Goal: Task Accomplishment & Management: Manage account settings

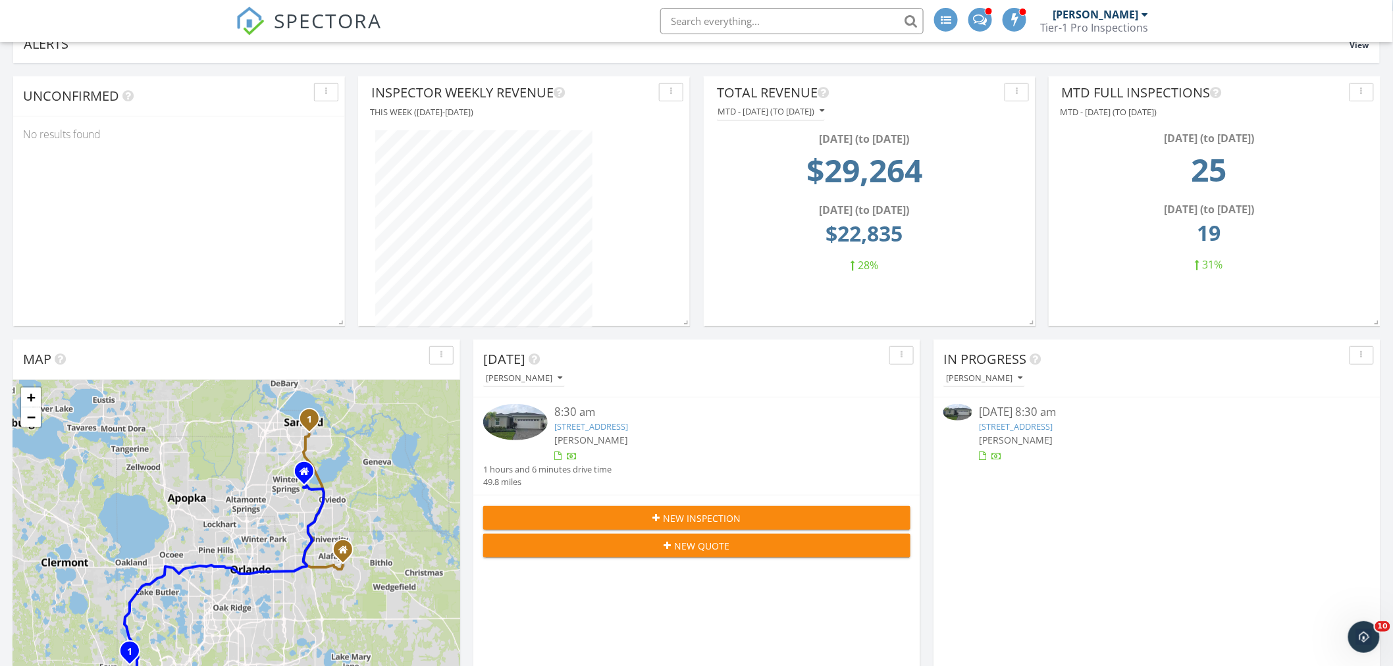
scroll to position [2241, 1416]
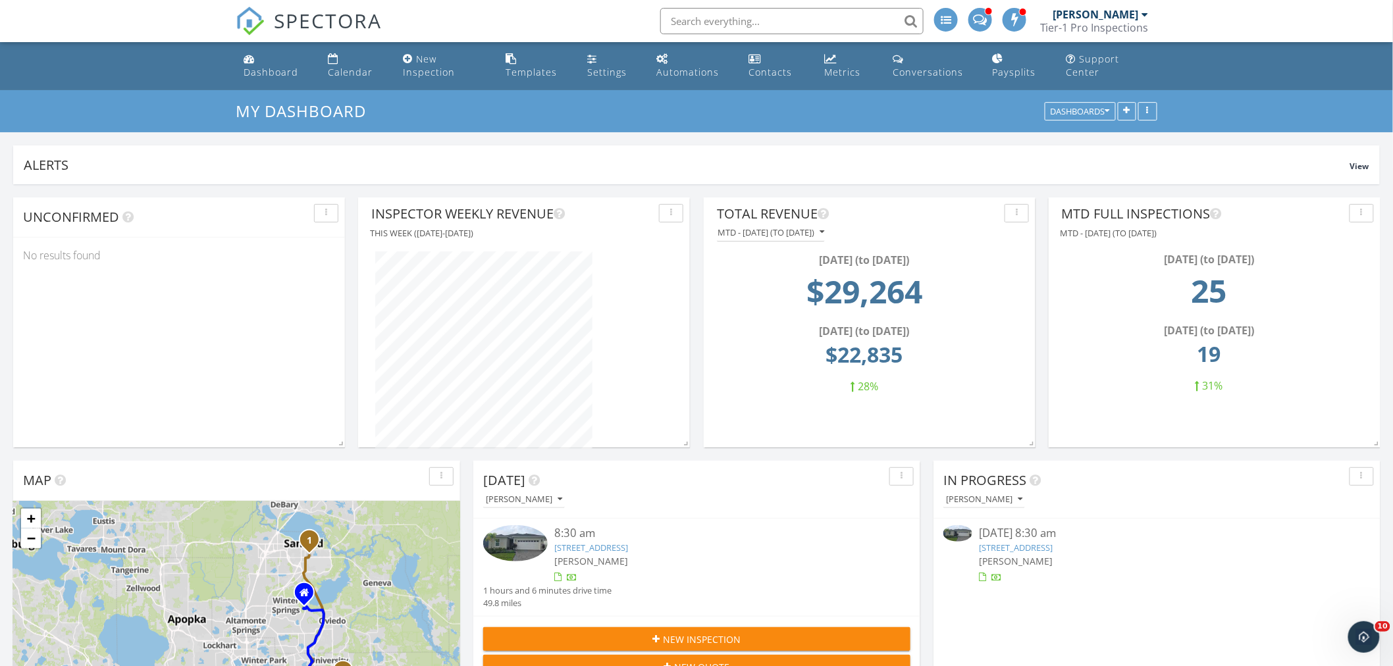
scroll to position [2241, 1416]
click at [1112, 28] on div "Tier-1 Pro Inspections" at bounding box center [1094, 27] width 109 height 13
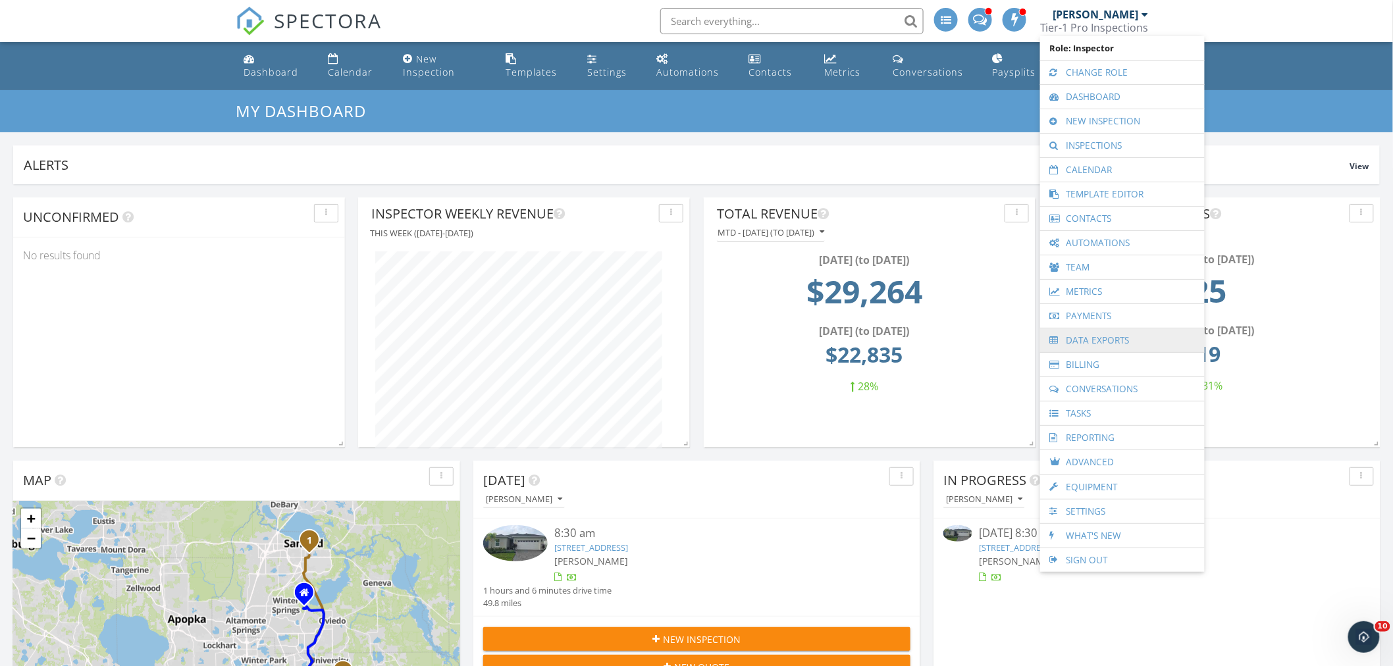
click at [1101, 343] on link "Data Exports" at bounding box center [1121, 340] width 151 height 24
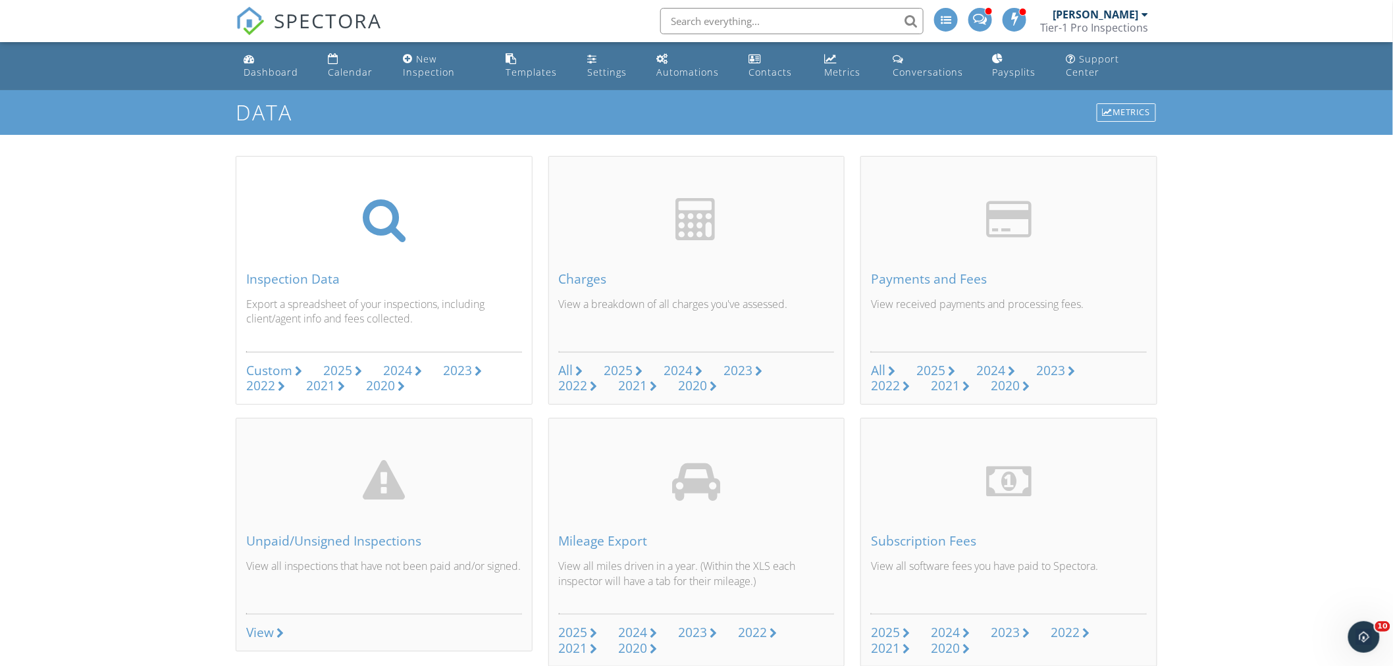
click at [262, 371] on div "Custom" at bounding box center [269, 370] width 46 height 18
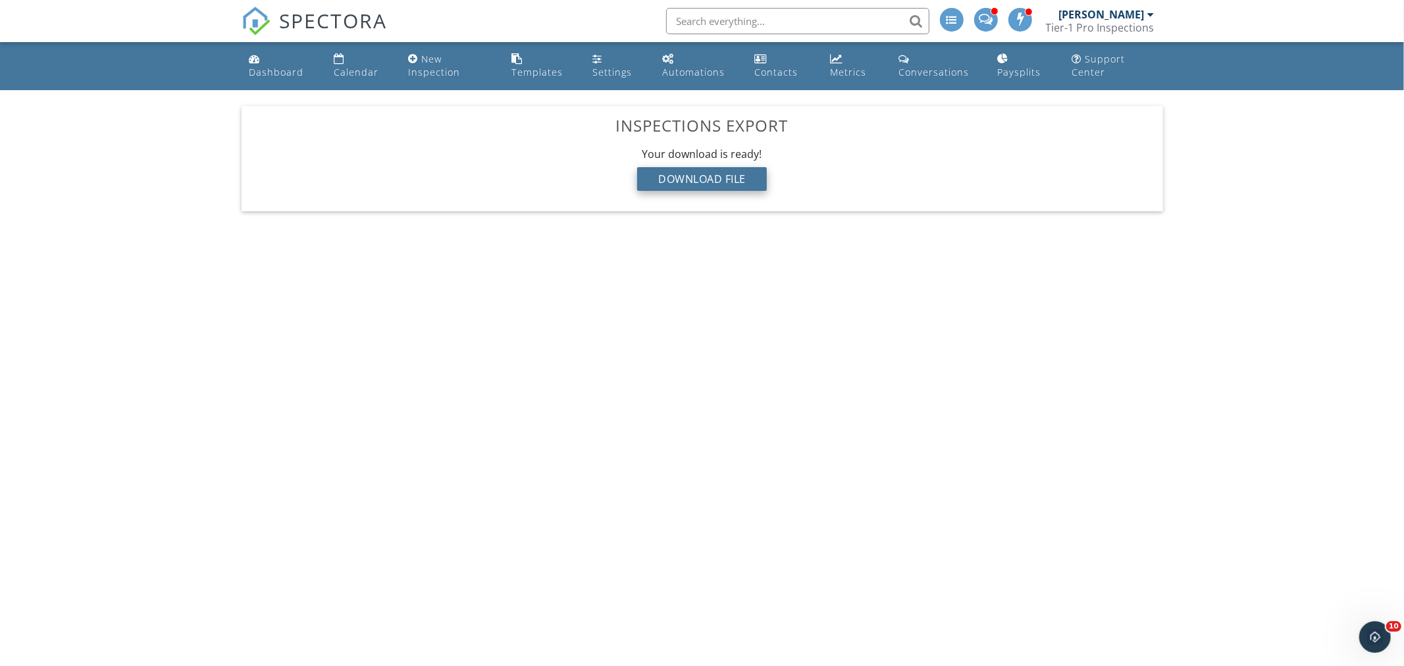
click at [720, 182] on div "Download File" at bounding box center [702, 179] width 130 height 24
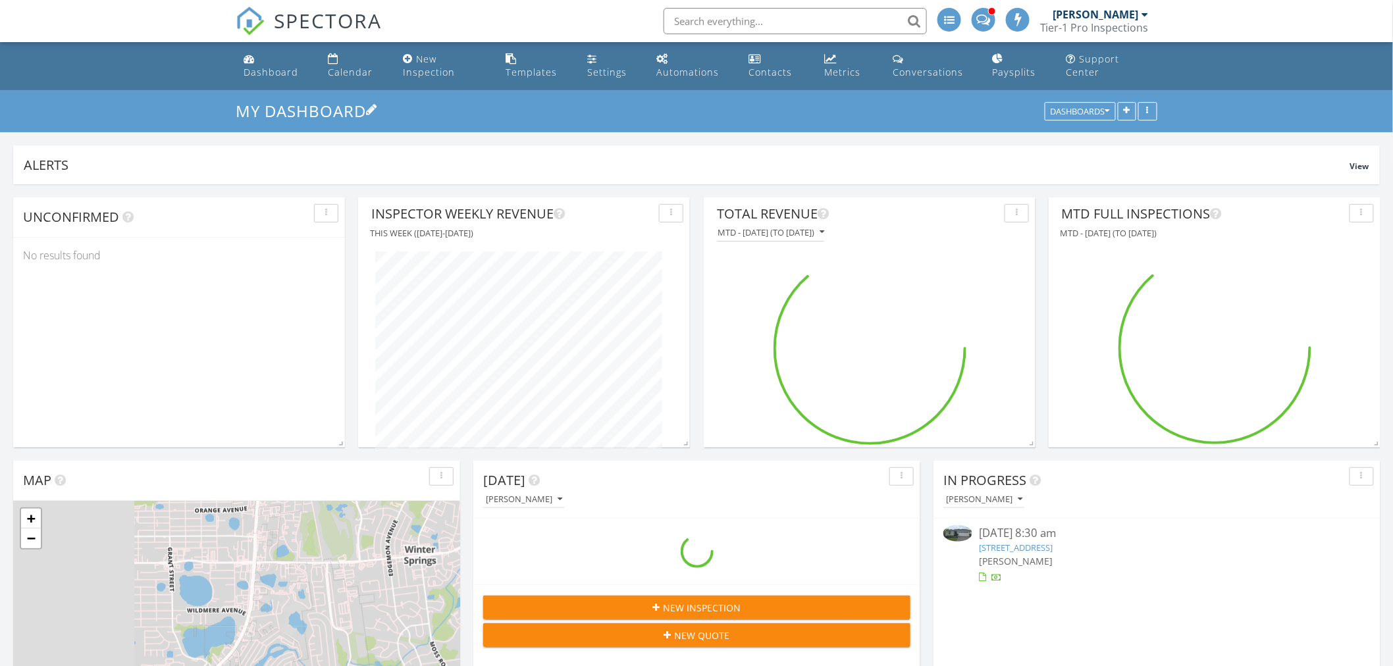
scroll to position [7, 7]
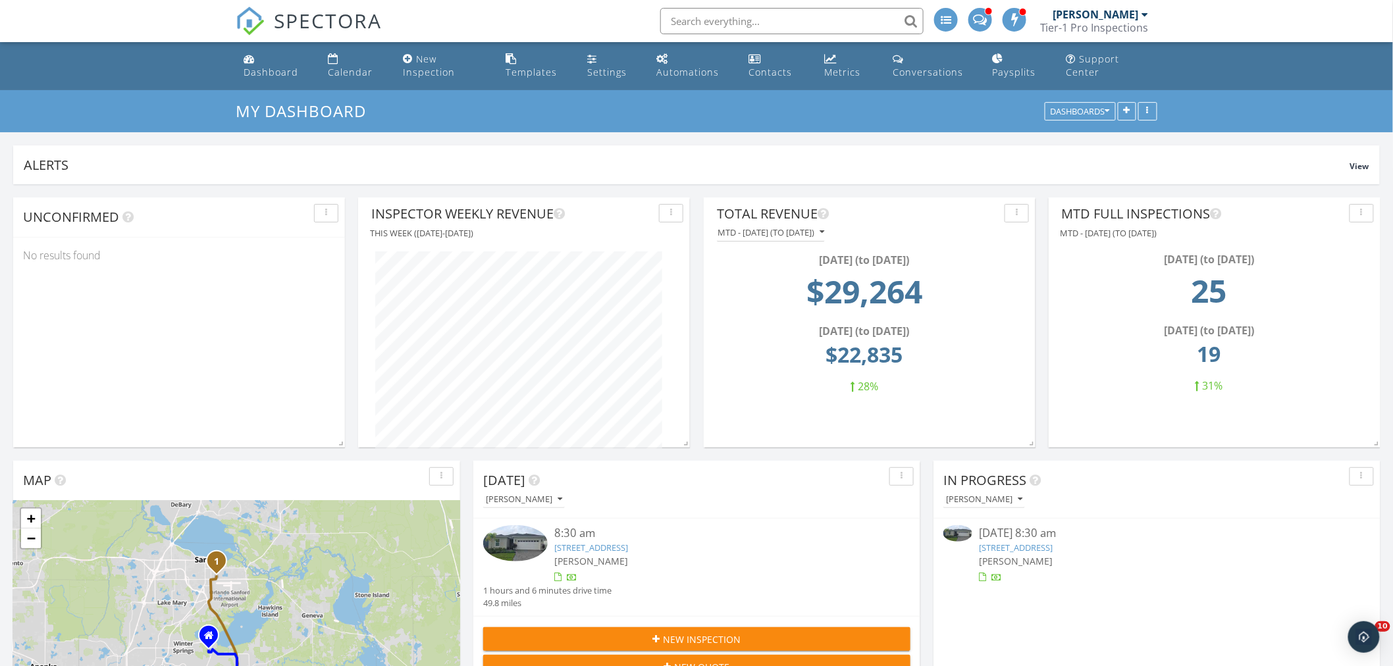
click at [784, 25] on input "text" at bounding box center [791, 21] width 263 height 26
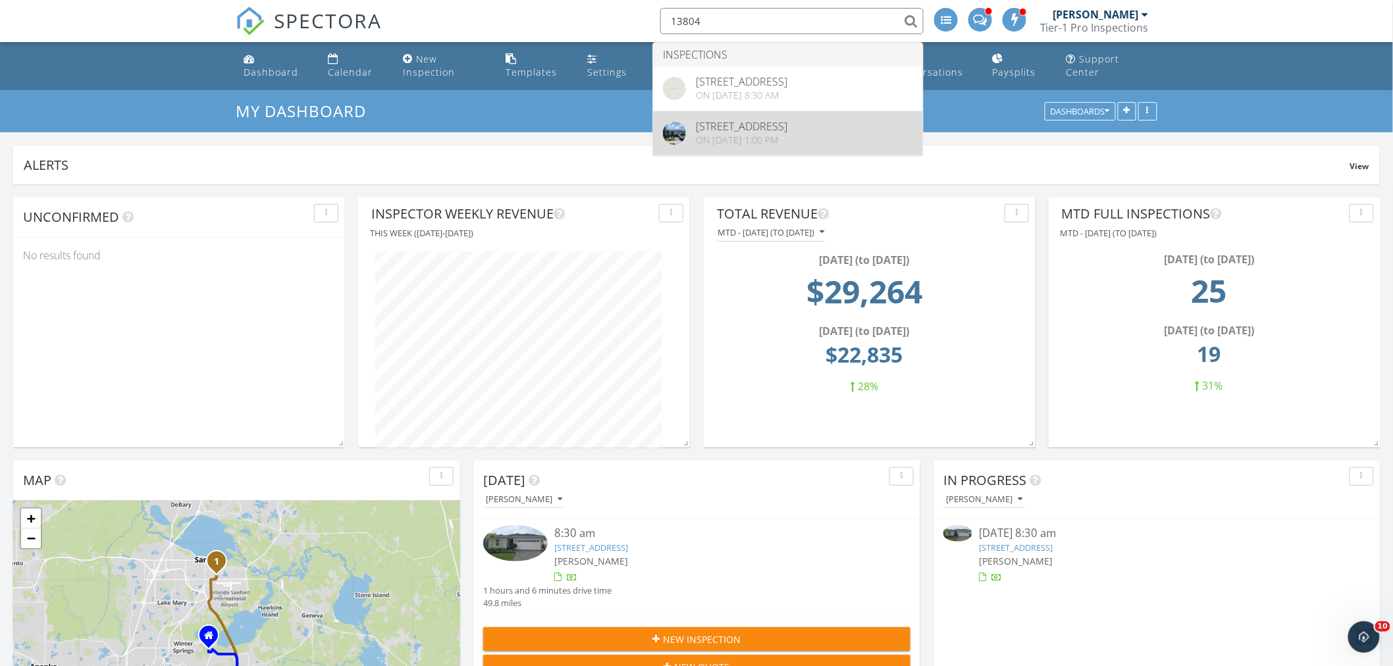
type input "13804"
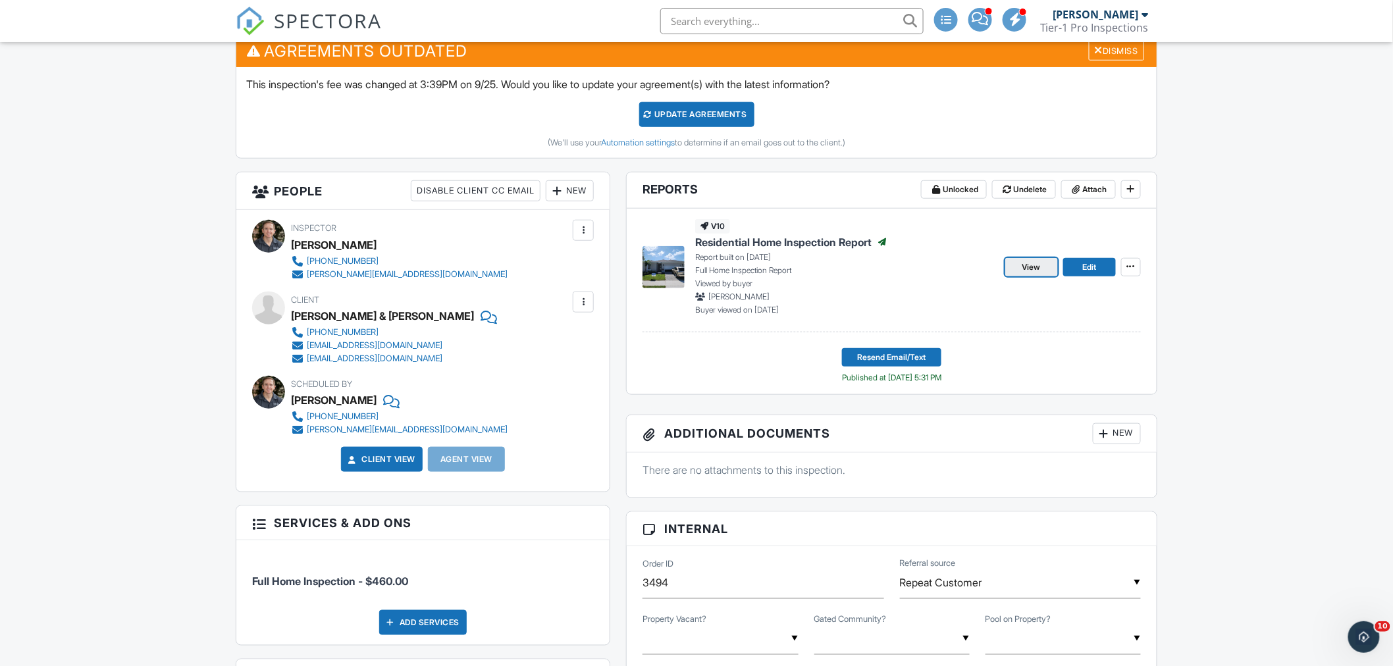
click at [1032, 261] on span "View" at bounding box center [1031, 267] width 18 height 13
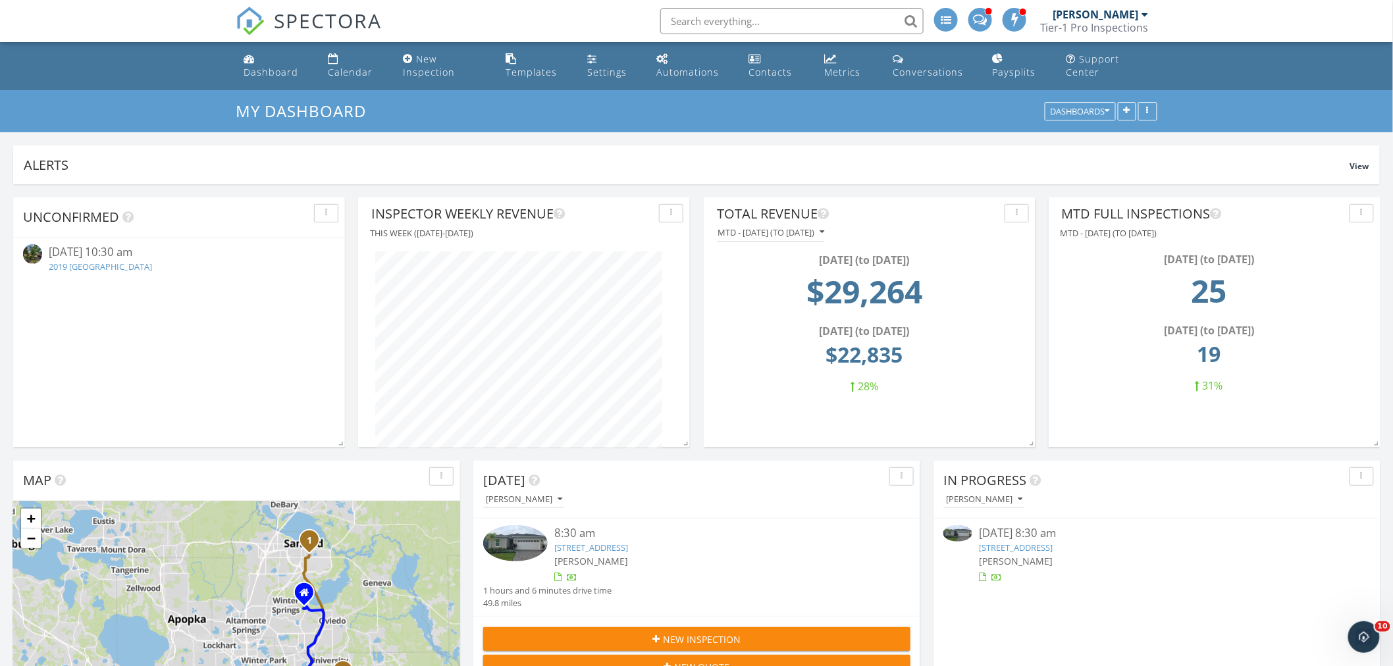
drag, startPoint x: 0, startPoint y: 0, endPoint x: 521, endPoint y: 99, distance: 530.6
click at [521, 99] on div "My Dashboard Dashboards" at bounding box center [696, 111] width 1393 height 42
click at [130, 272] on div "2019 Vivada St, Orlando, FL 32803" at bounding box center [179, 267] width 260 height 13
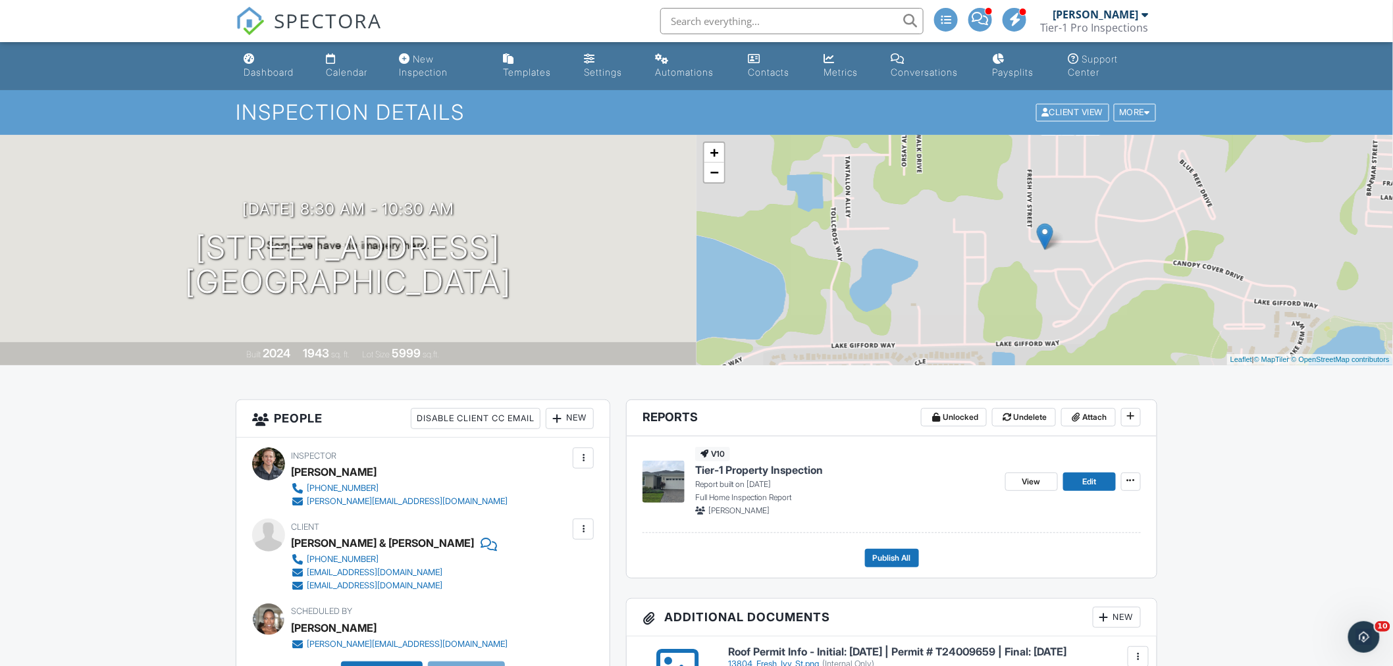
click at [761, 20] on input "text" at bounding box center [791, 21] width 263 height 26
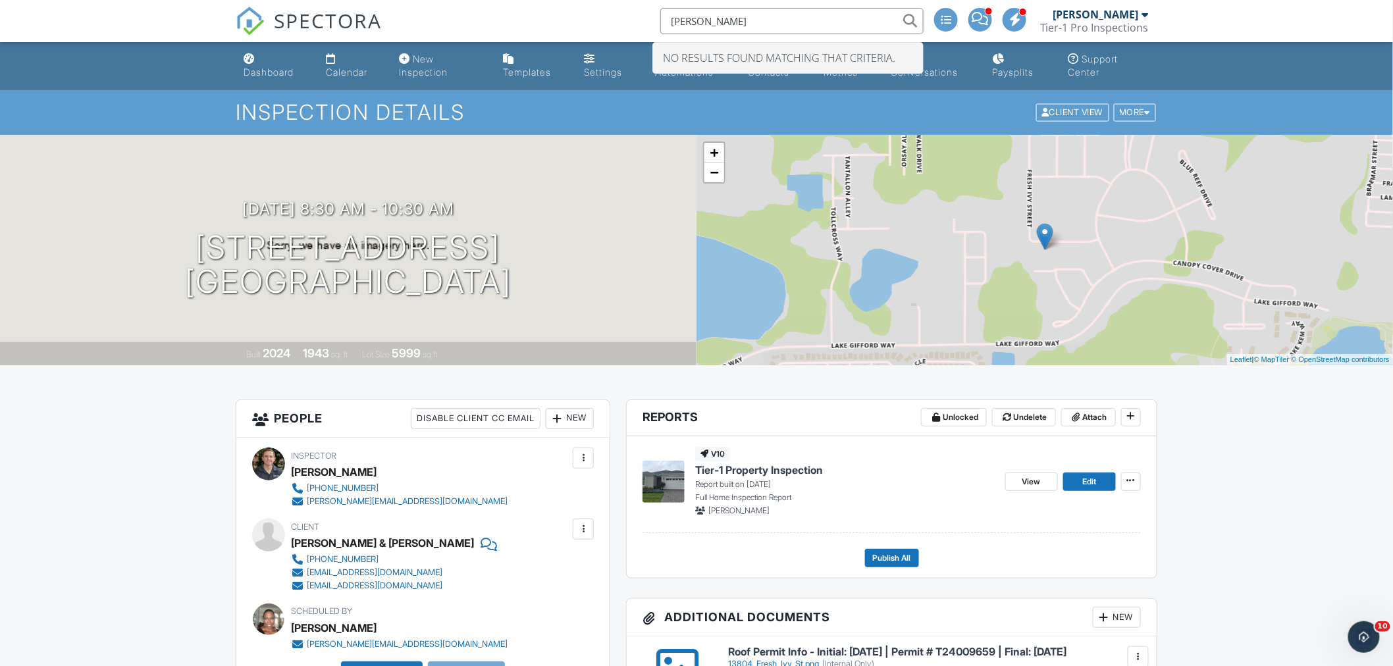
drag, startPoint x: 765, startPoint y: 24, endPoint x: 530, endPoint y: 34, distance: 234.5
click at [530, 34] on div "SPECTORA Kimberly Cook No results found matching that criteria. Sean Richards T…" at bounding box center [696, 21] width 921 height 42
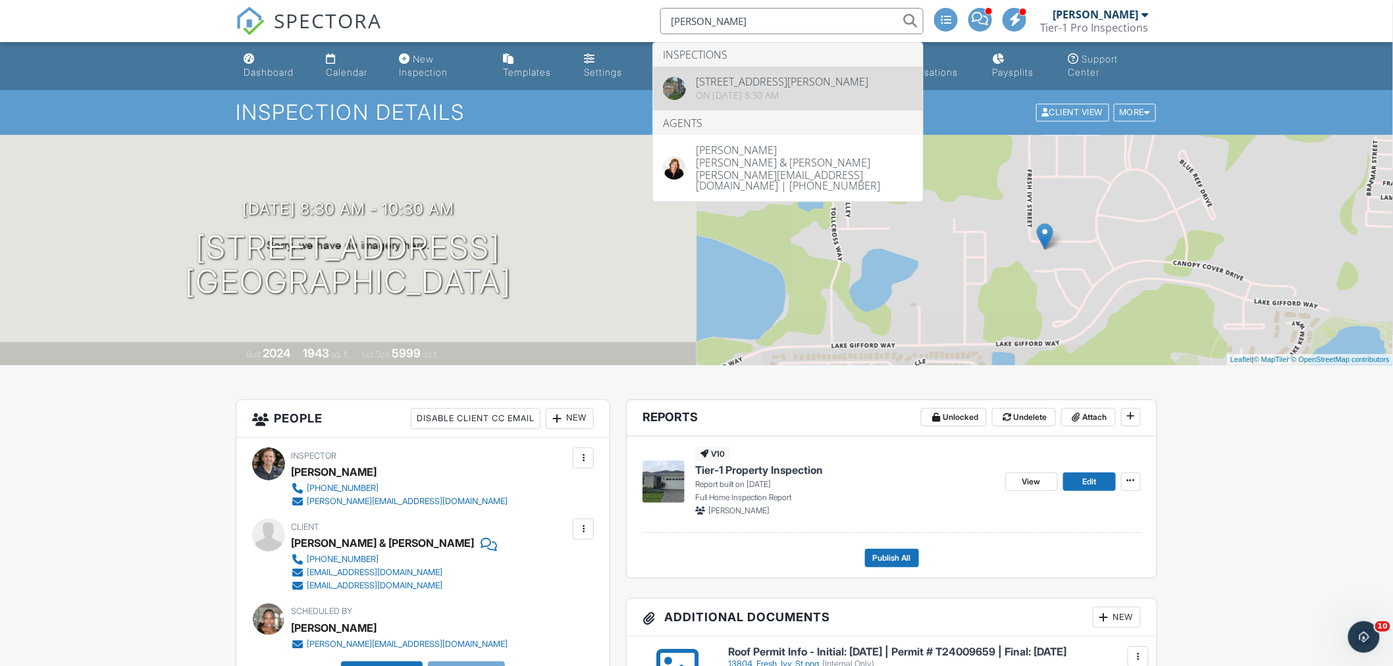
type input "Kim Cook"
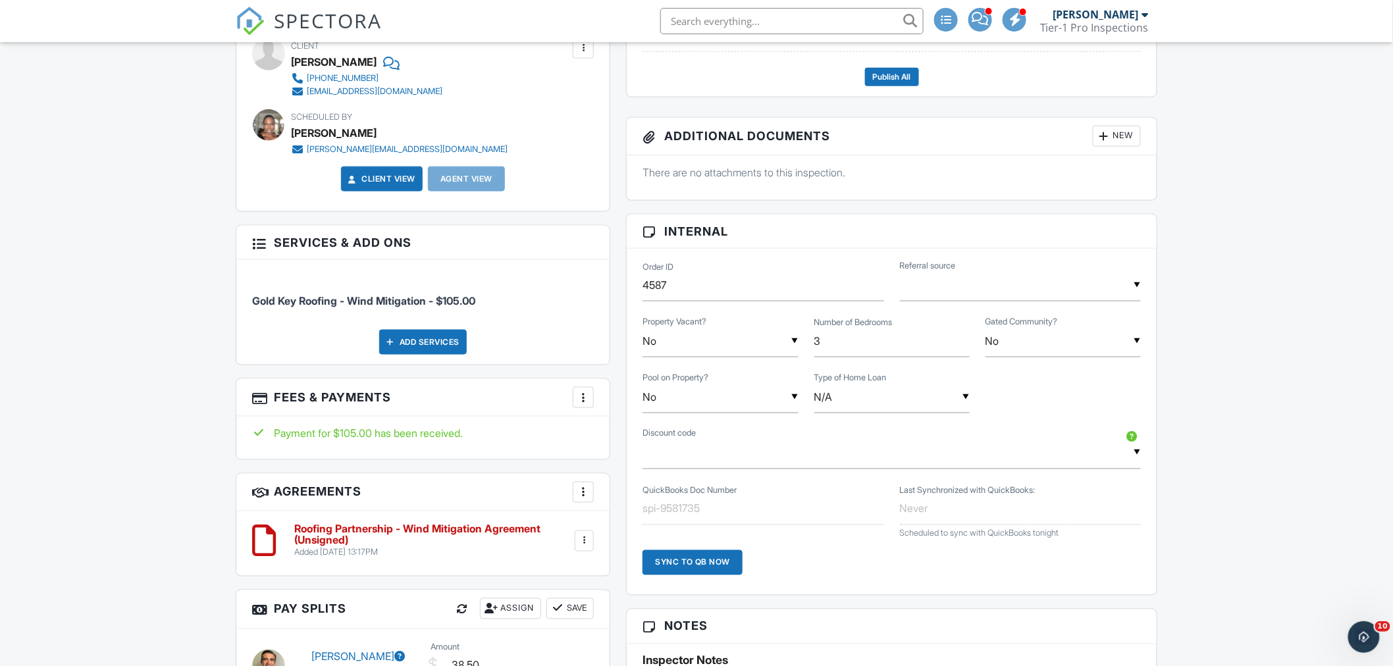
click at [1054, 280] on input "text" at bounding box center [1020, 285] width 241 height 32
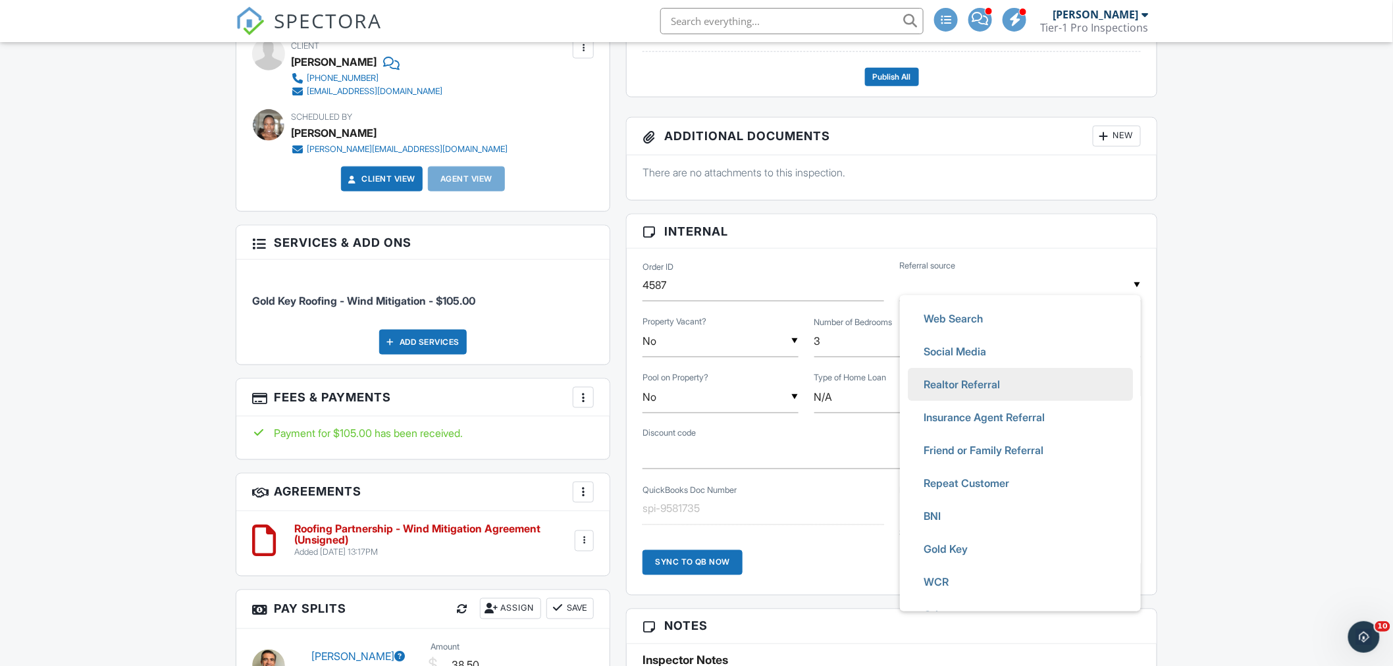
scroll to position [95, 0]
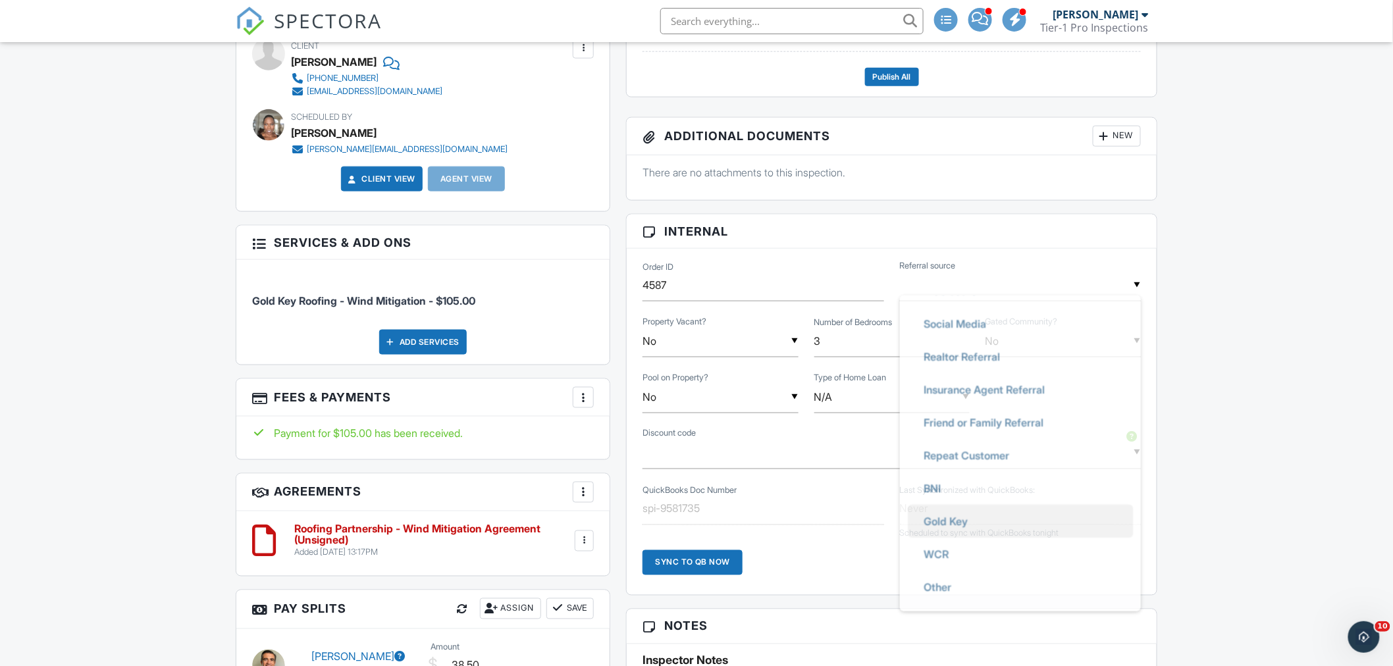
click at [959, 523] on span "Gold Key" at bounding box center [945, 521] width 65 height 33
type input "Gold Key"
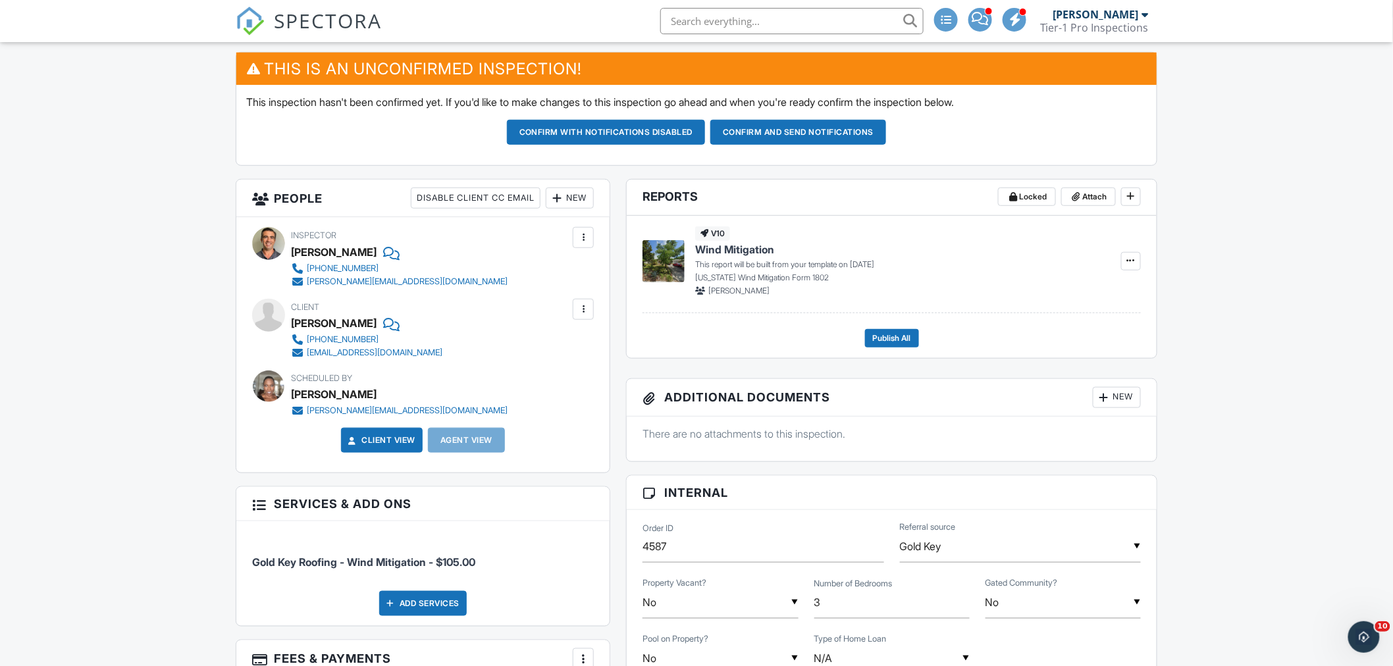
scroll to position [243, 0]
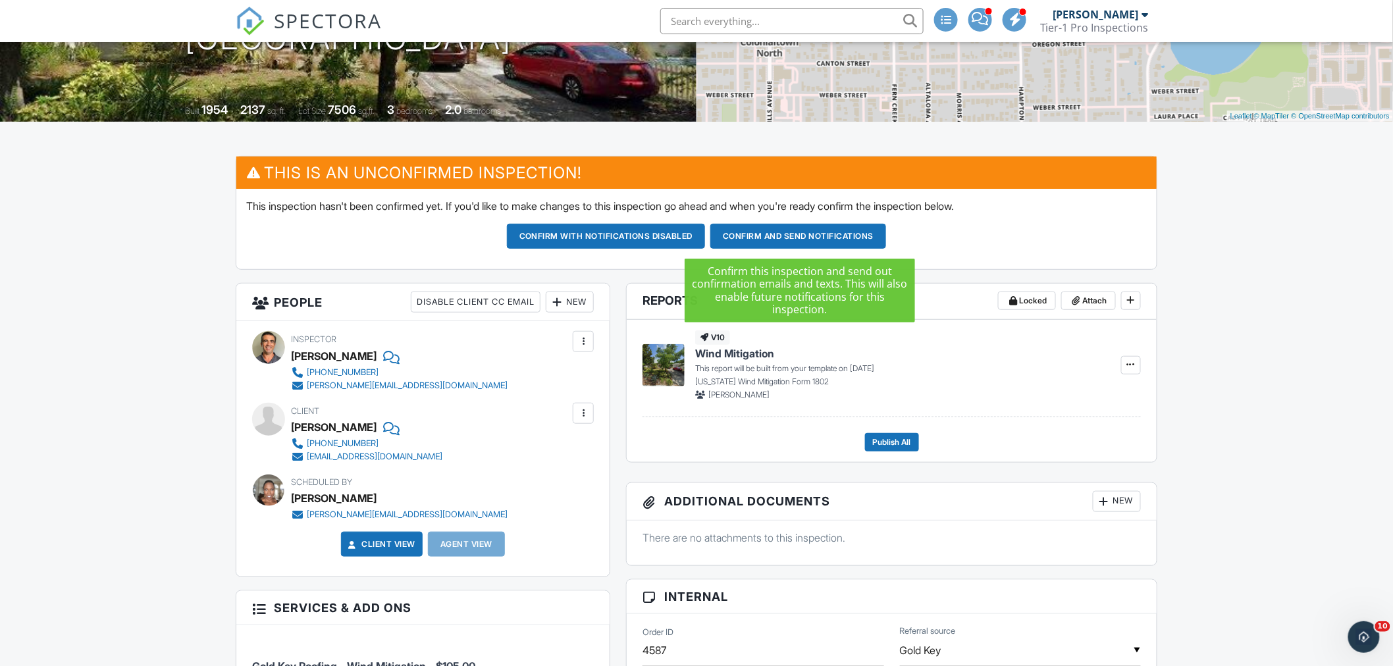
click at [773, 240] on button "Confirm and send notifications" at bounding box center [798, 236] width 176 height 25
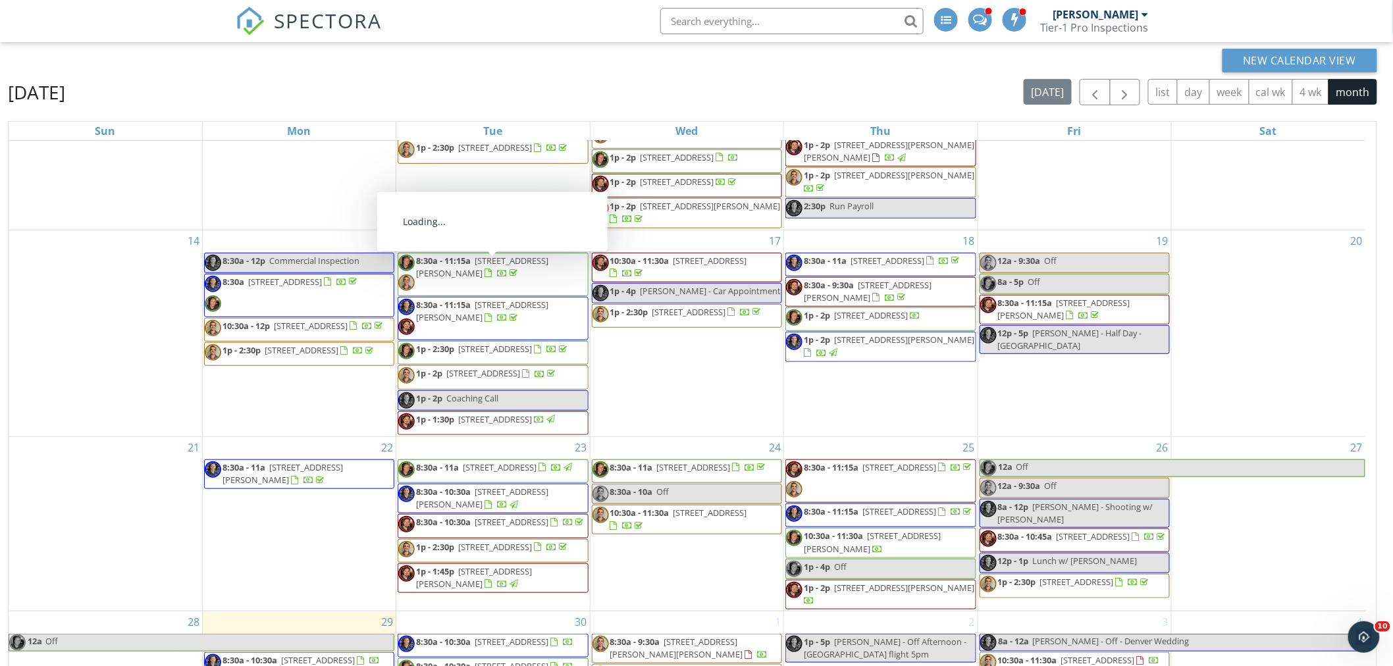
scroll to position [188, 0]
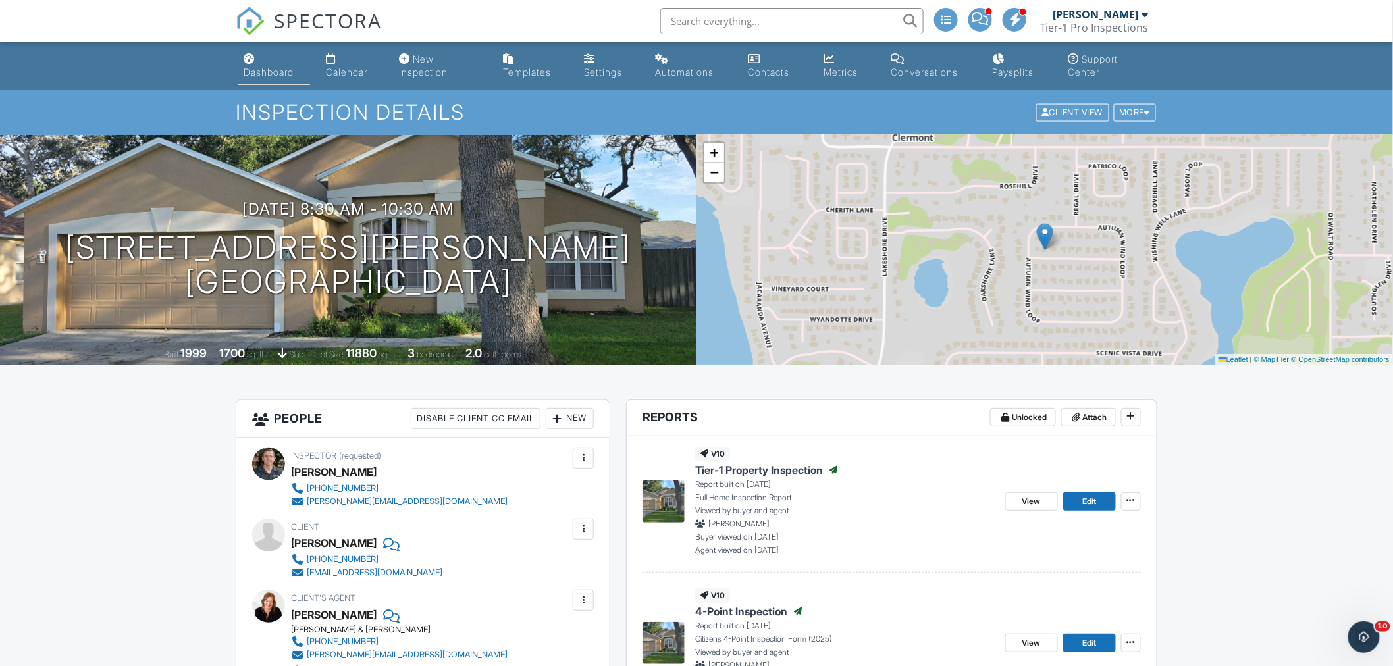
click at [254, 79] on link "Dashboard" at bounding box center [274, 66] width 72 height 38
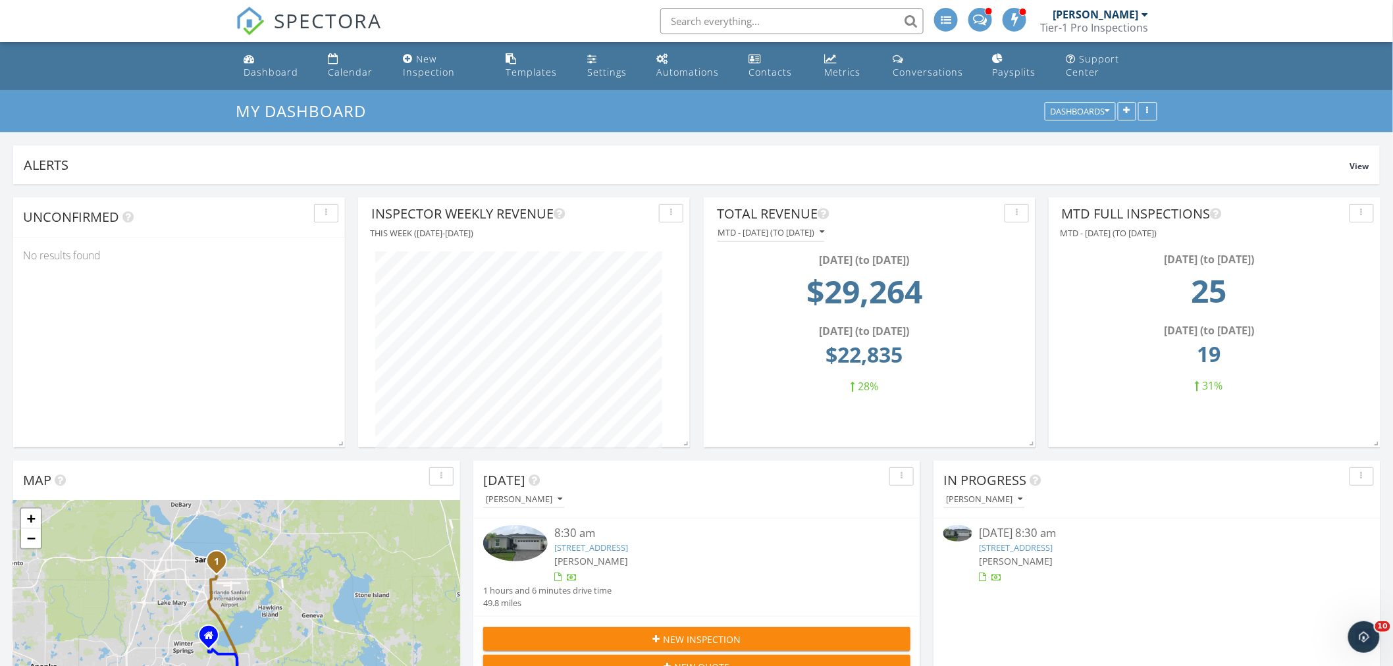
click at [738, 21] on input "text" at bounding box center [791, 21] width 263 height 26
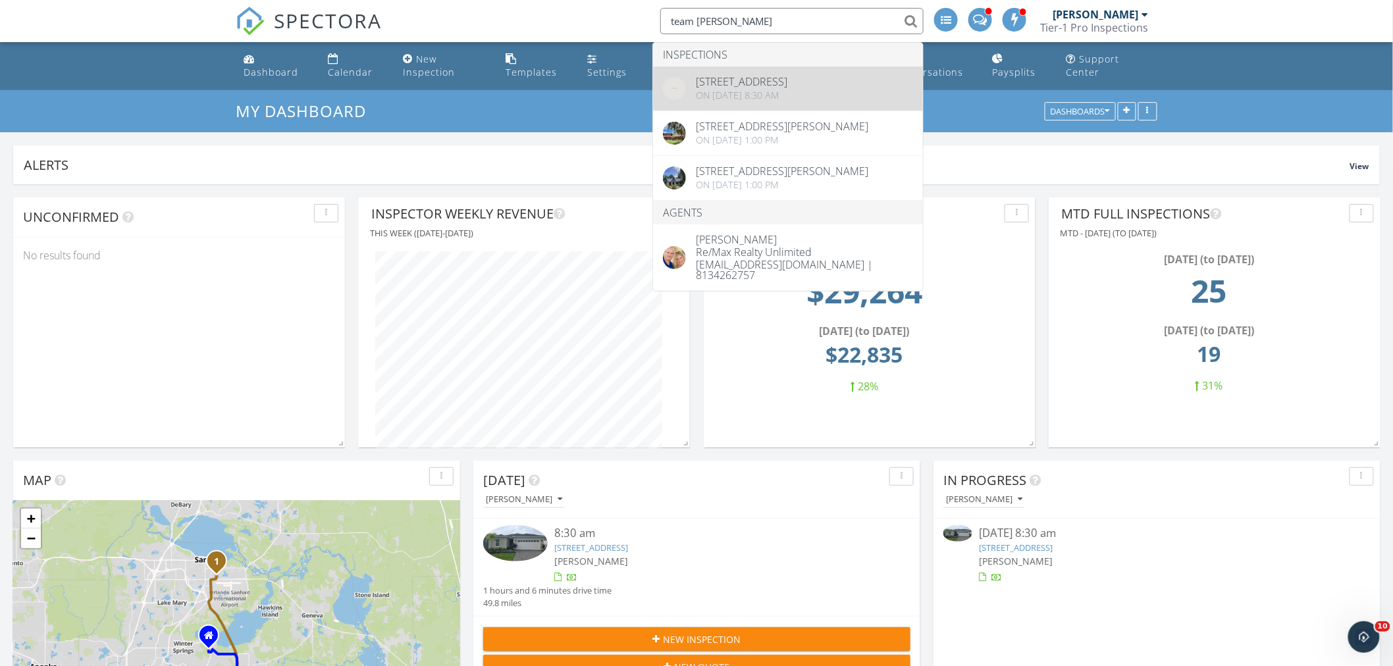
type input "team [PERSON_NAME]"
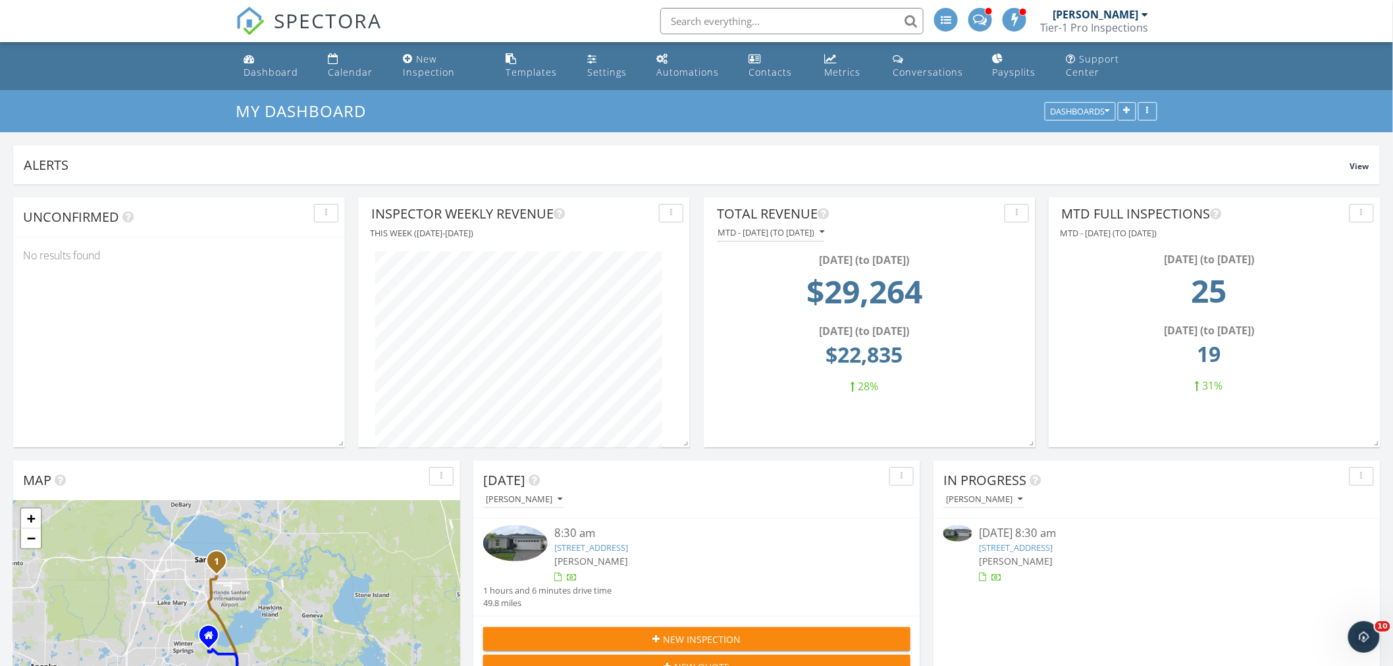
click at [1052, 547] on link "13804 Fresh Ivy St, Winter Garden, FL 34787" at bounding box center [1016, 548] width 74 height 12
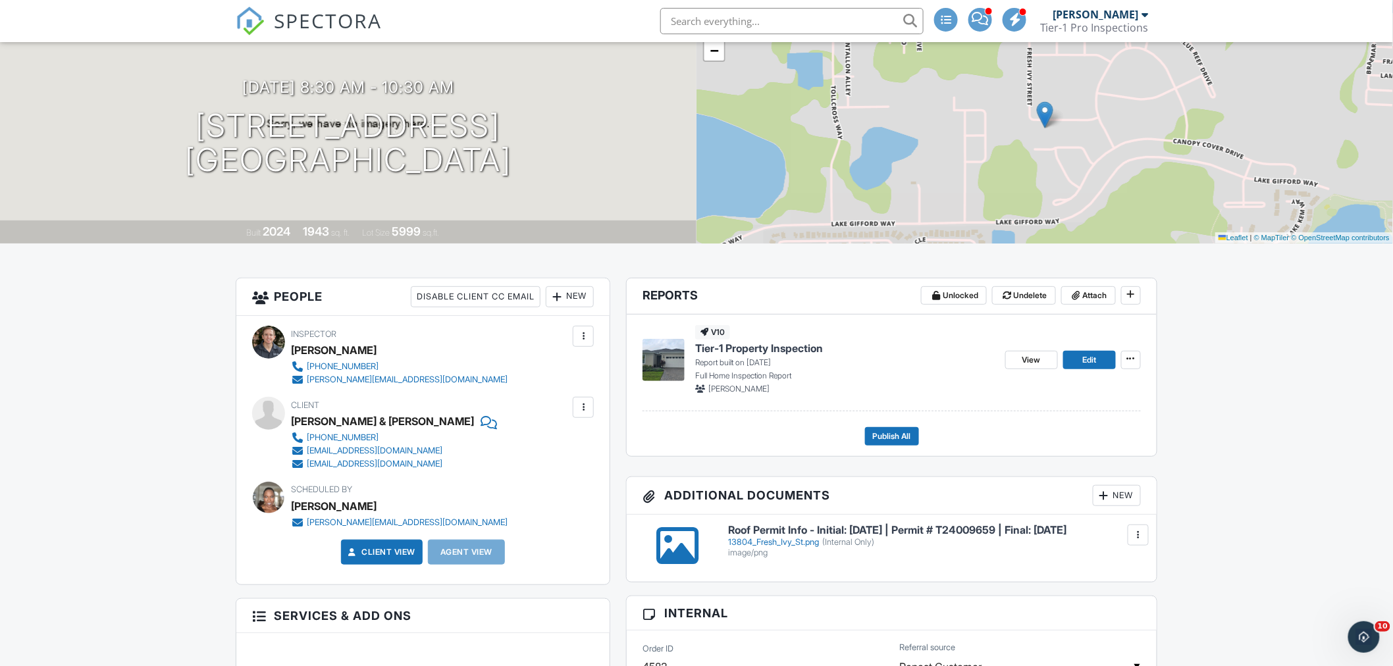
click at [801, 344] on span "Tier-1 Property Inspection" at bounding box center [759, 348] width 128 height 14
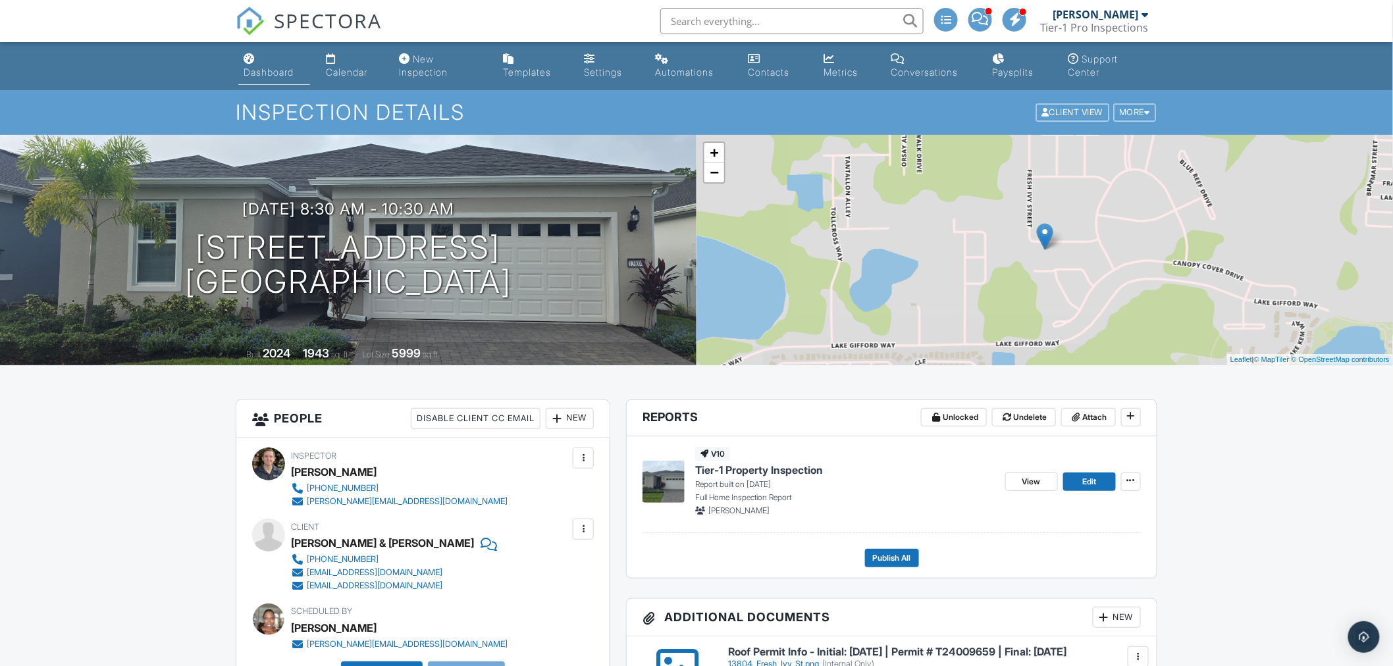
drag, startPoint x: 0, startPoint y: 0, endPoint x: 249, endPoint y: 63, distance: 256.5
click at [249, 63] on div "Dashboard" at bounding box center [248, 58] width 11 height 11
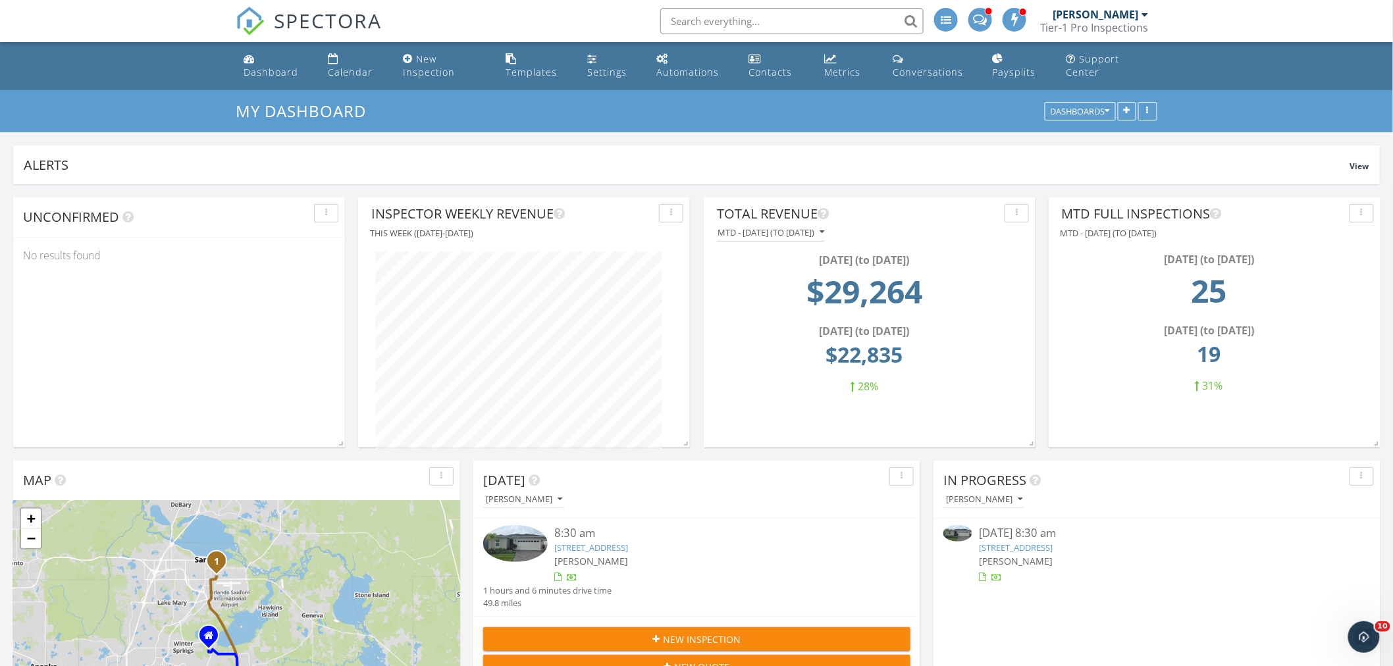
scroll to position [250, 331]
click at [1010, 82] on link "Paysplits" at bounding box center [1018, 66] width 64 height 38
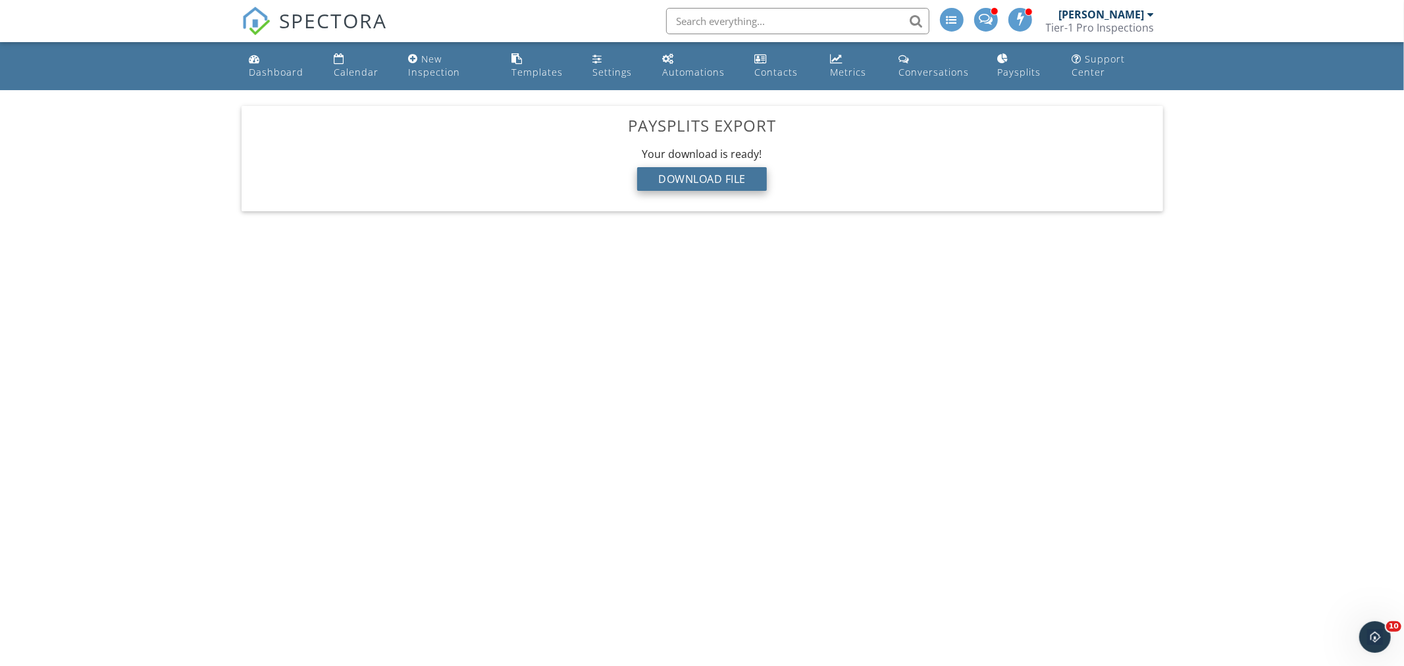
click at [657, 171] on div "Download File" at bounding box center [702, 179] width 130 height 24
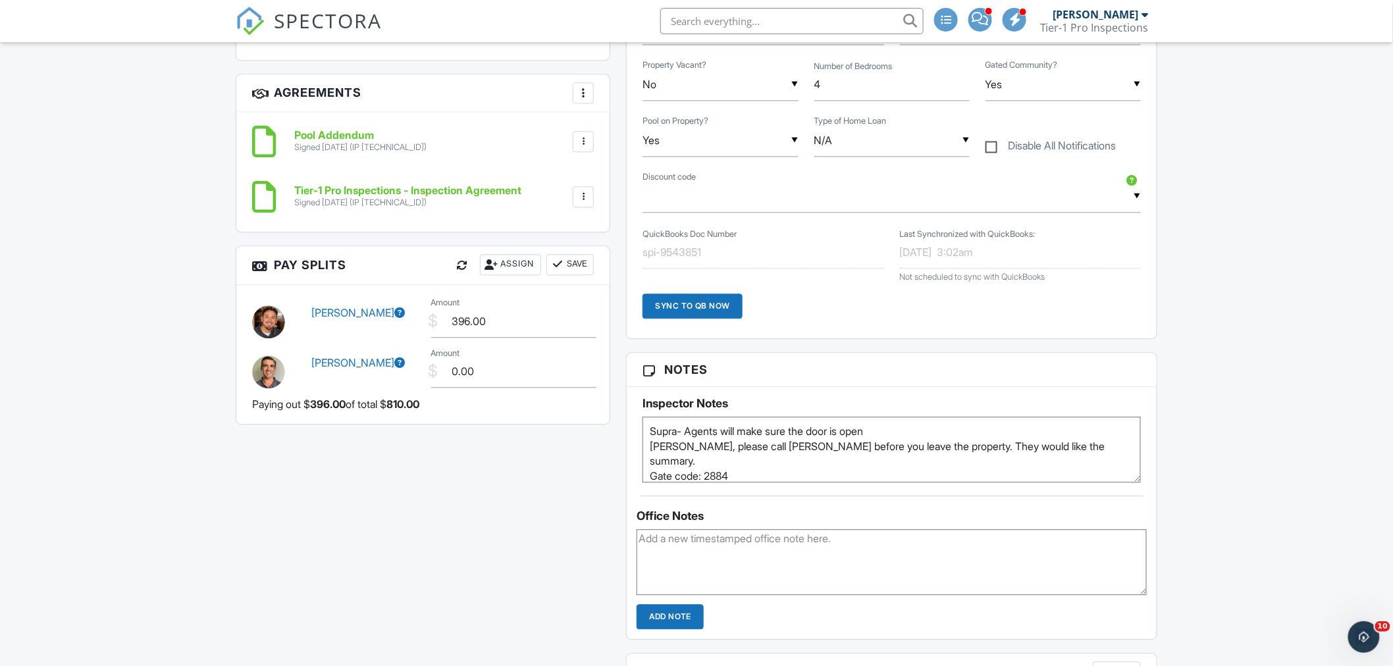
scroll to position [1054, 0]
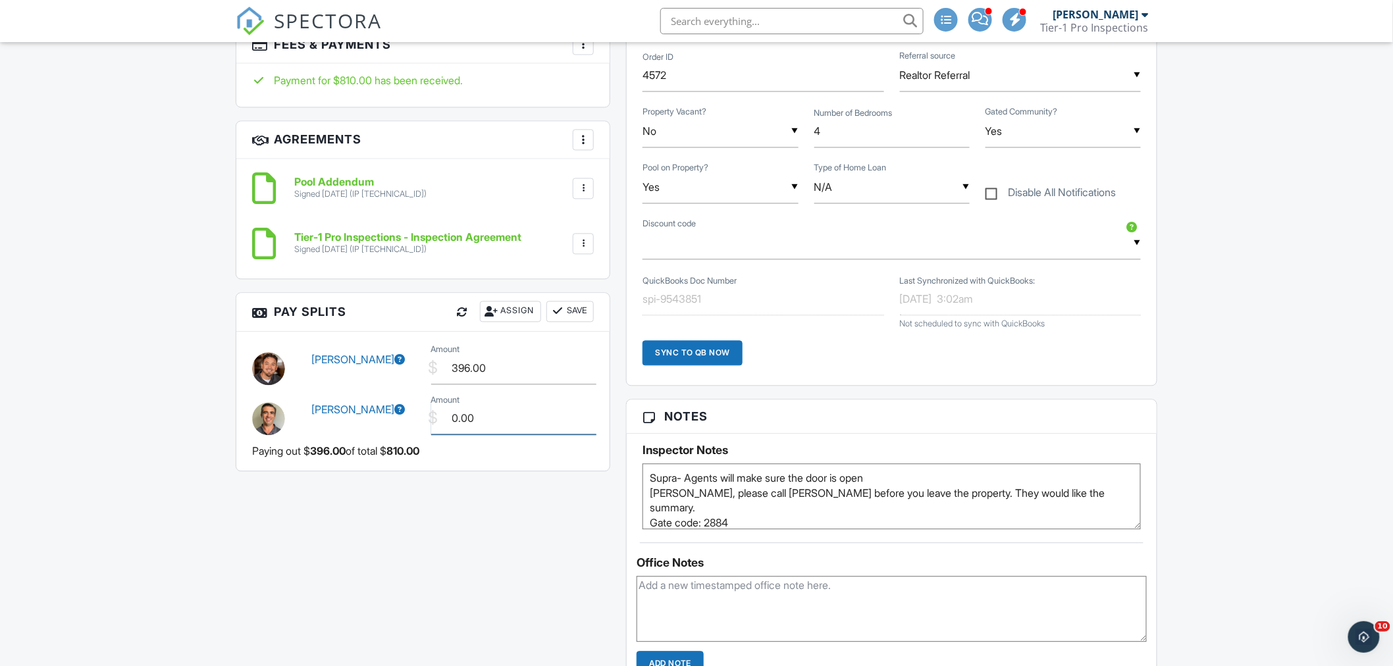
drag, startPoint x: 500, startPoint y: 430, endPoint x: 383, endPoint y: 445, distance: 118.1
click at [383, 445] on div "Jason Espinoza $ Amount 396.00 Adam Jasiewicz $ Amount 0.00 Paying out $ 396.00…" at bounding box center [422, 401] width 373 height 139
type input "100.00"
click at [514, 523] on div "All emails and texts are disabled for this inspection! All emails and texts hav…" at bounding box center [696, 169] width 937 height 1647
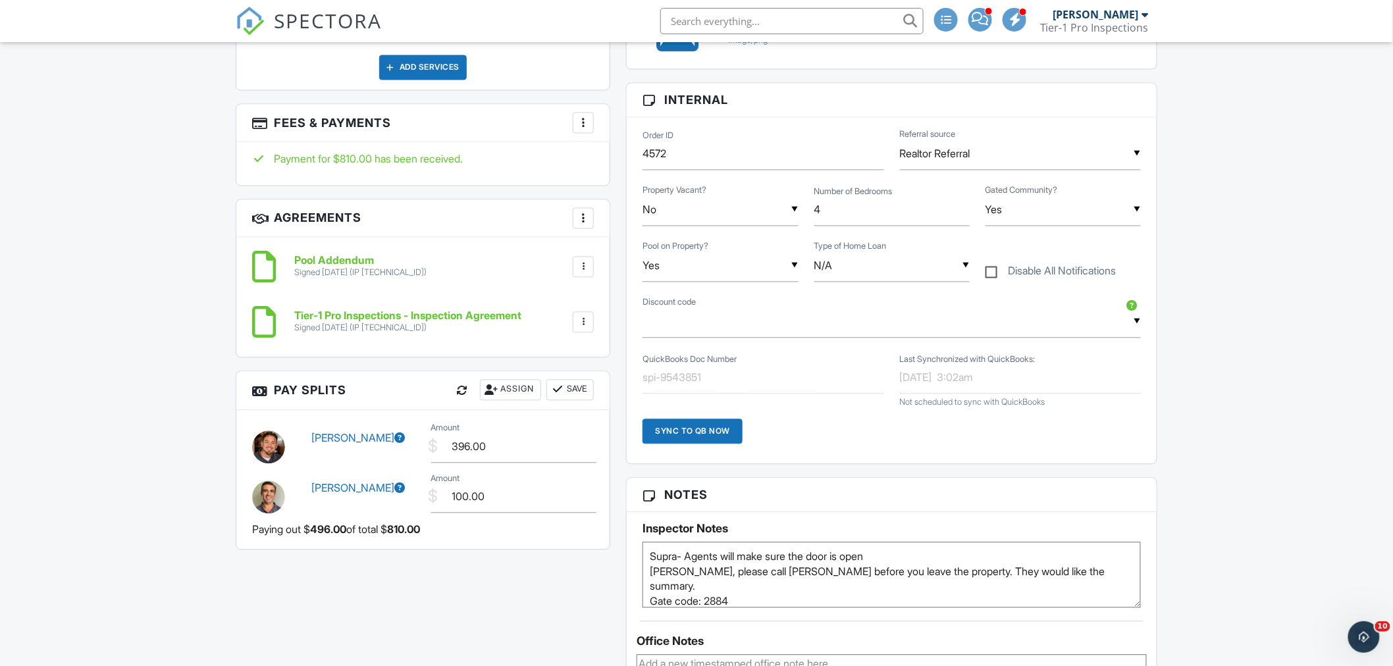
scroll to position [853, 0]
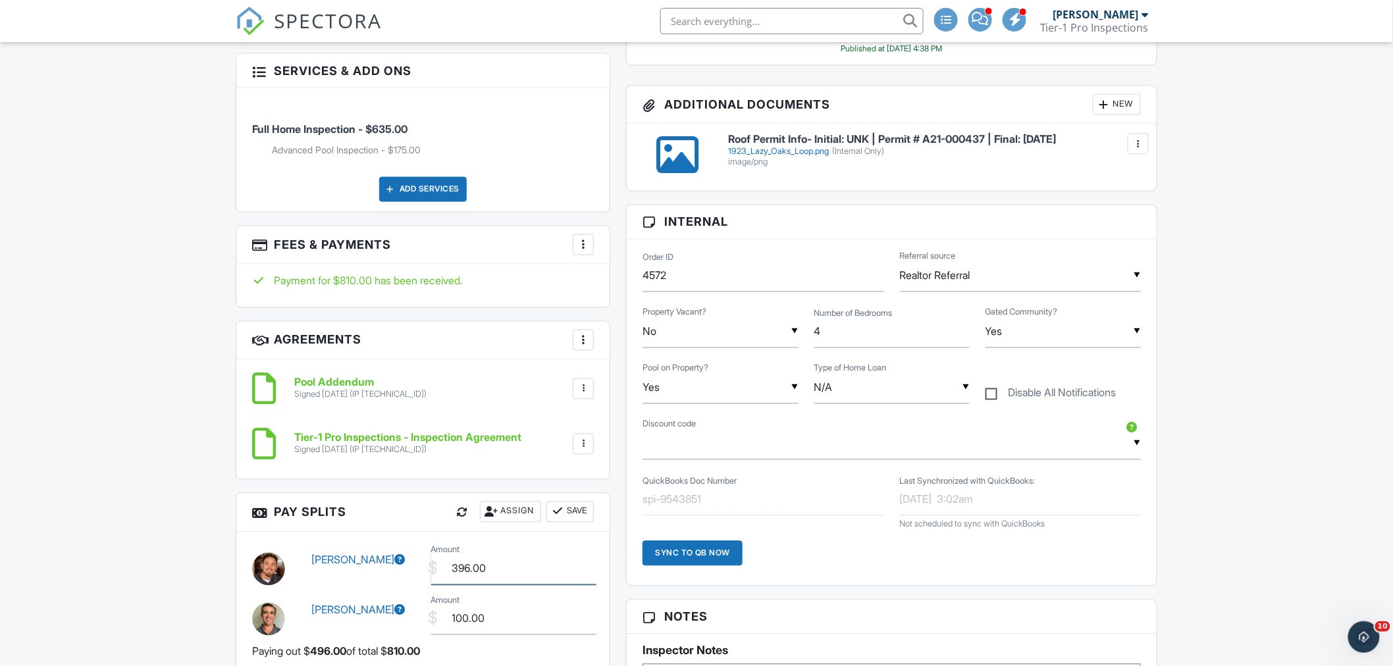
drag, startPoint x: 517, startPoint y: 578, endPoint x: 311, endPoint y: 623, distance: 210.3
click at [311, 623] on div "Jason Espinoza $ Amount 396.00 Adam Jasiewicz $ Amount 100.00 Paying out $ 496.…" at bounding box center [422, 601] width 373 height 139
type input "336.00"
click at [586, 511] on button "Save" at bounding box center [569, 511] width 47 height 21
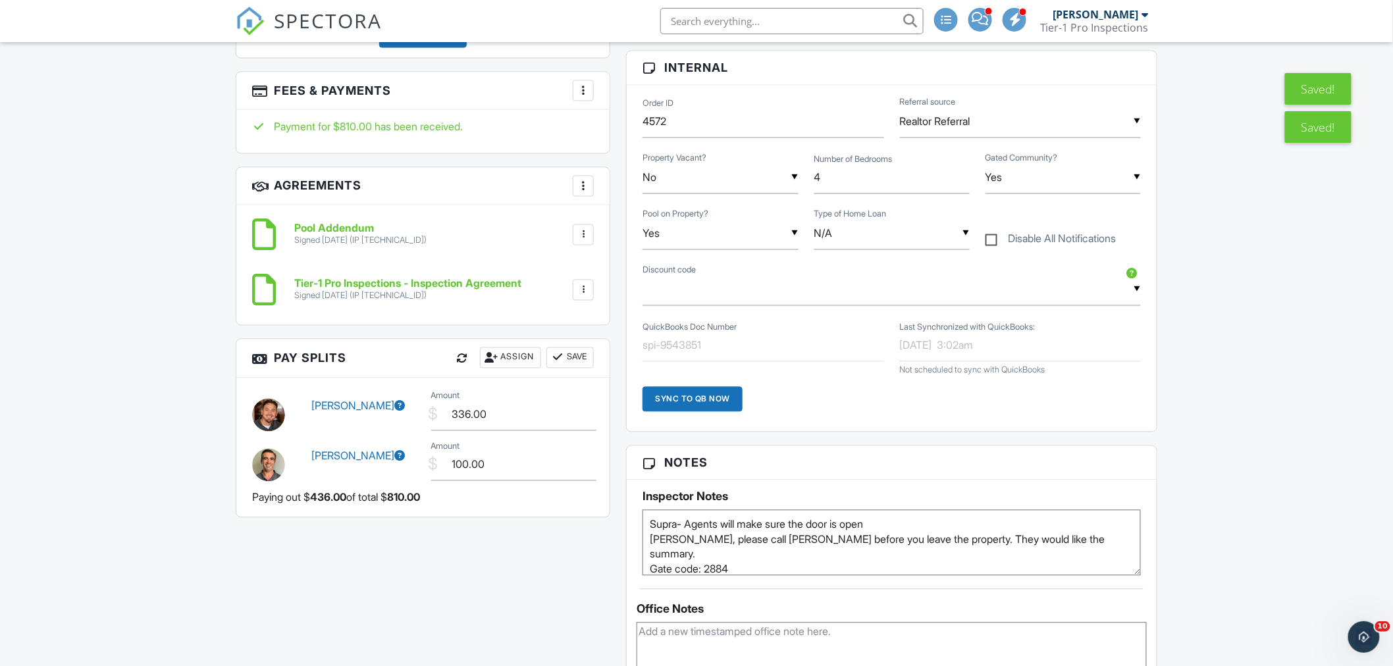
scroll to position [975, 0]
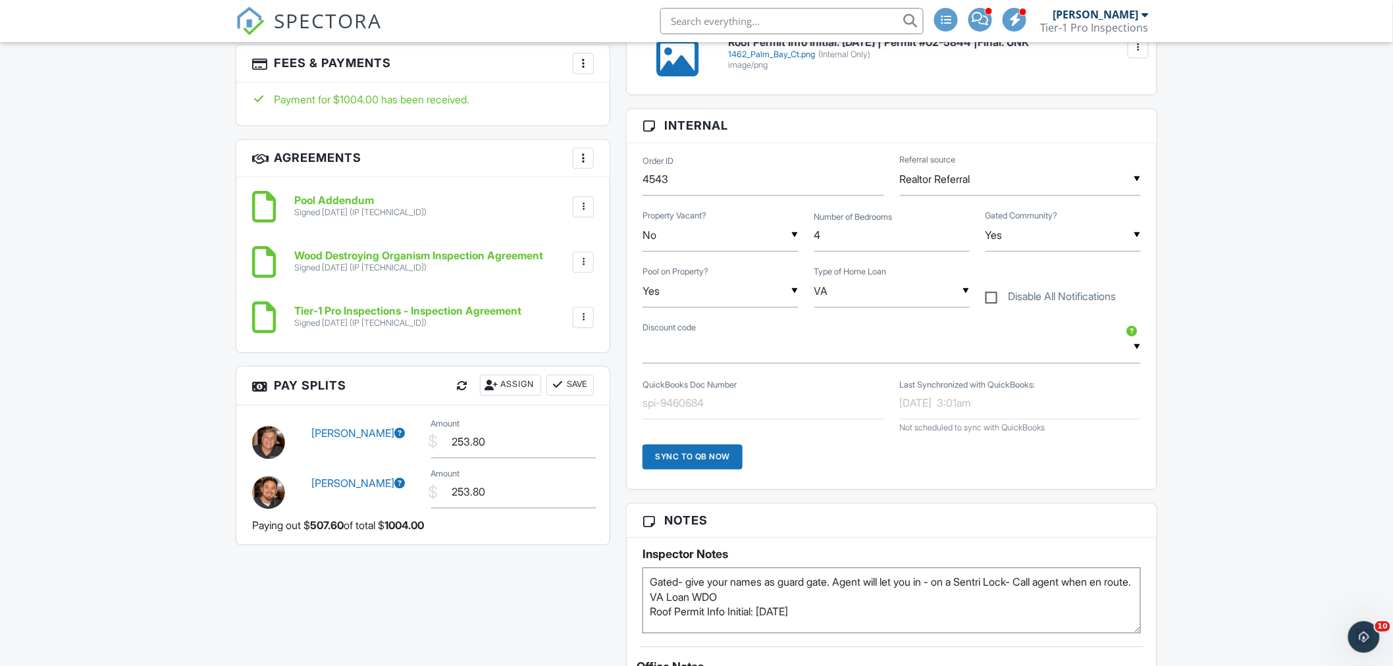
scroll to position [1002, 0]
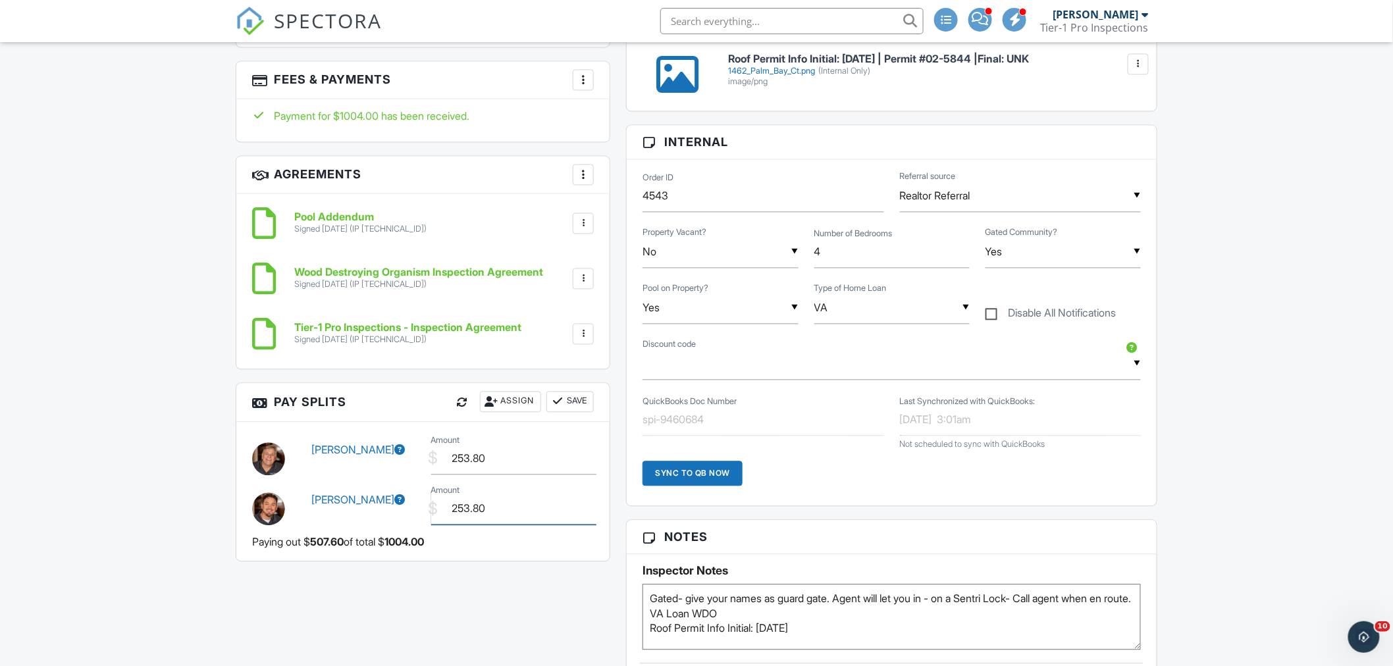
drag, startPoint x: 505, startPoint y: 509, endPoint x: 373, endPoint y: 541, distance: 136.1
click at [373, 541] on div "Mike Thomas $ Amount 253.80 Jason Espinoza $ Amount 253.80 Paying out $ 507.60 …" at bounding box center [422, 491] width 373 height 139
type input "120.00"
click at [588, 407] on button "Save" at bounding box center [569, 402] width 47 height 21
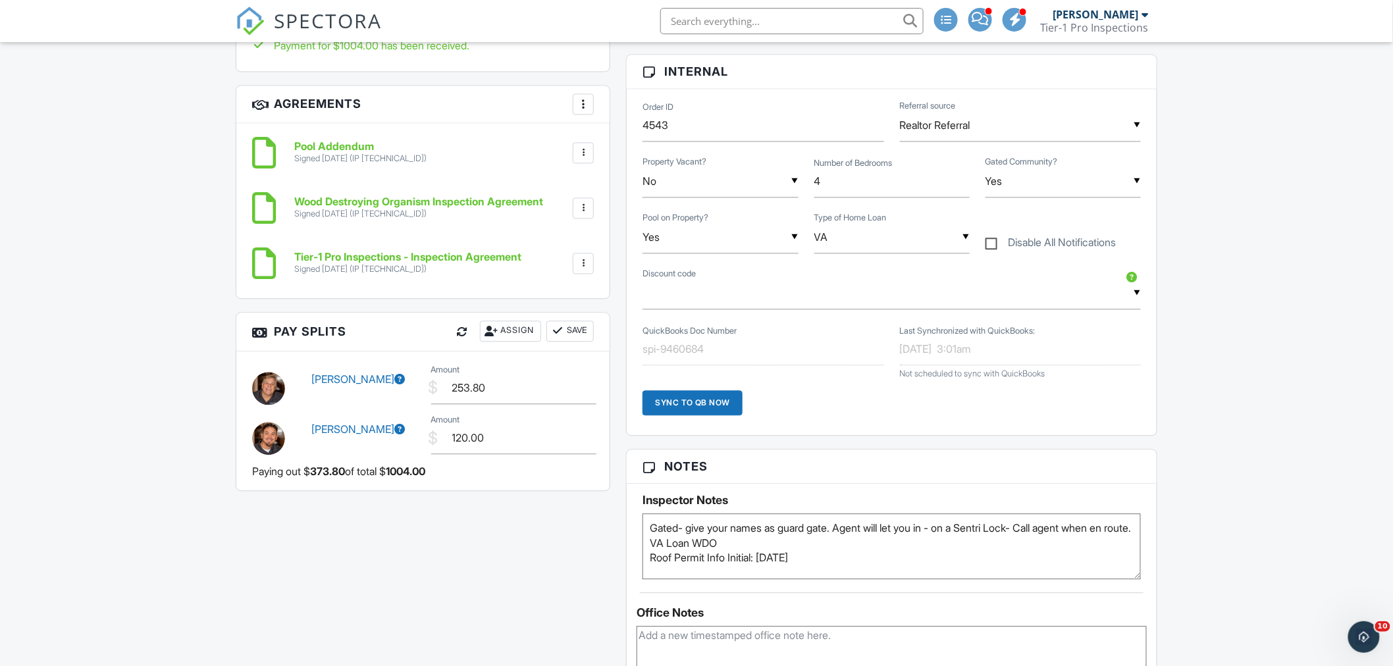
scroll to position [1123, 0]
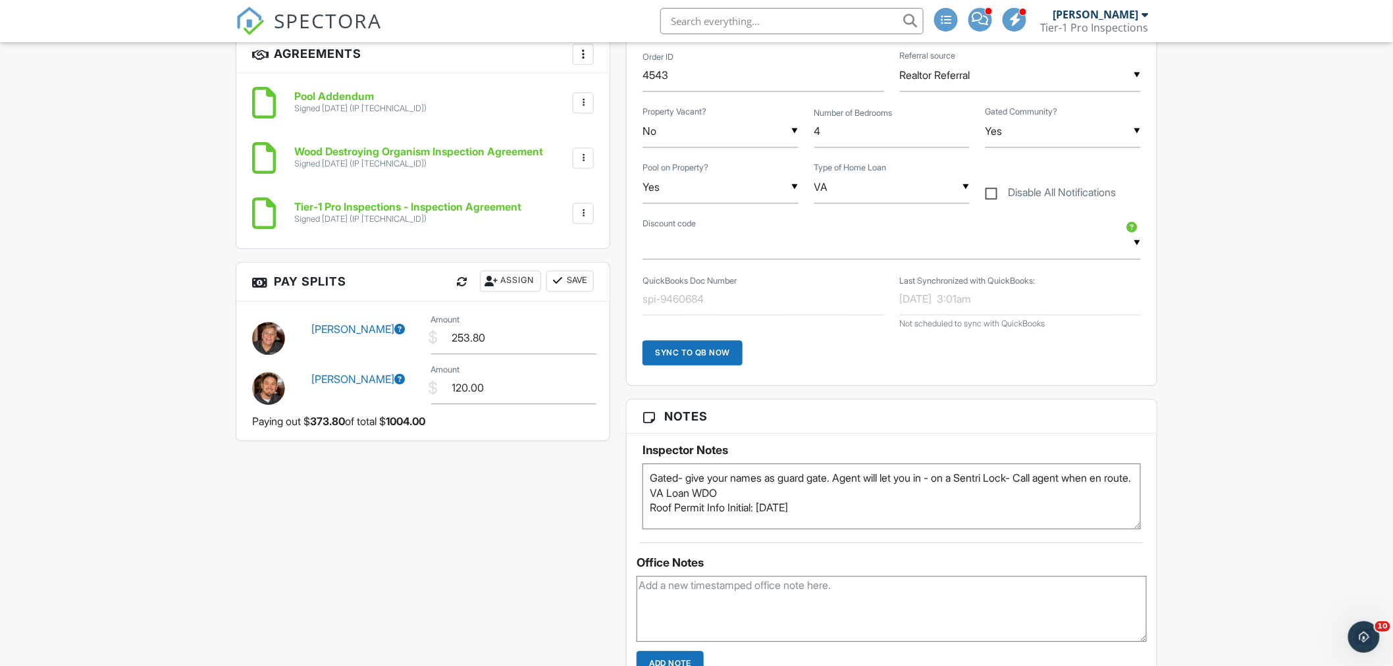
click at [521, 283] on div "Assign" at bounding box center [510, 280] width 61 height 21
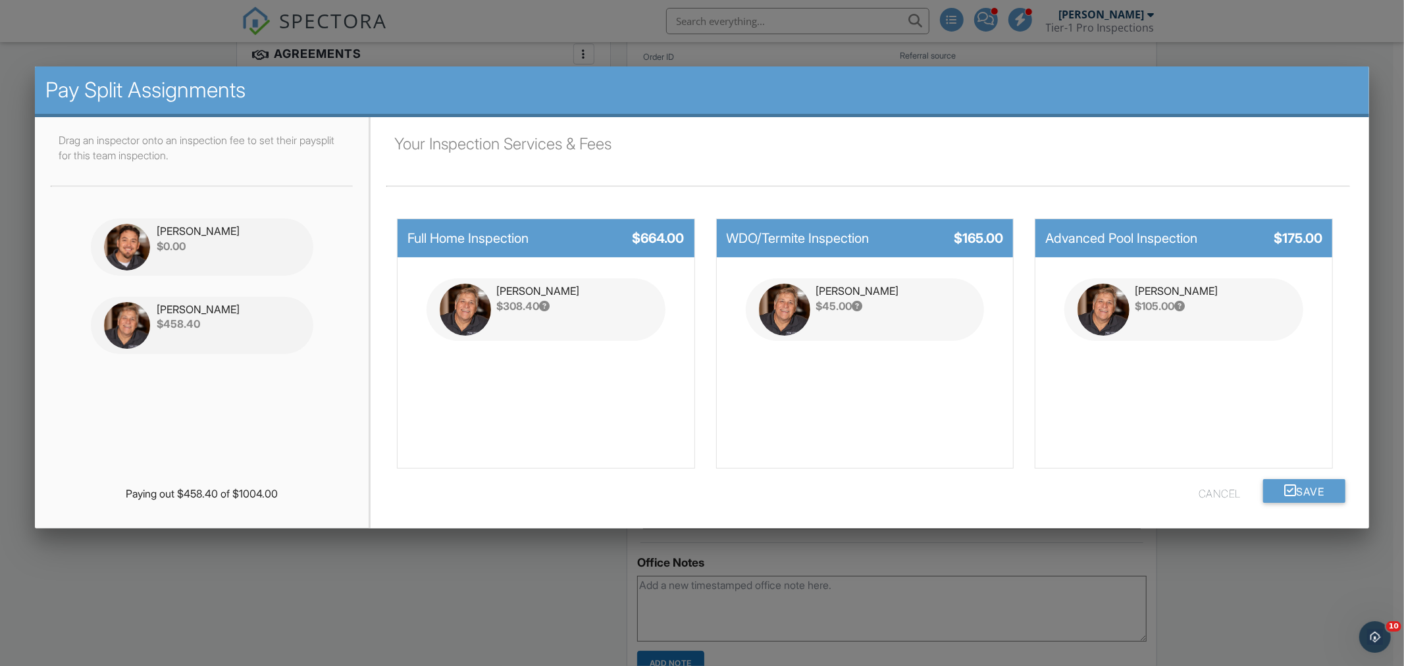
drag, startPoint x: 1246, startPoint y: 587, endPoint x: 1240, endPoint y: 582, distance: 7.4
click at [1246, 584] on div at bounding box center [702, 350] width 1404 height 832
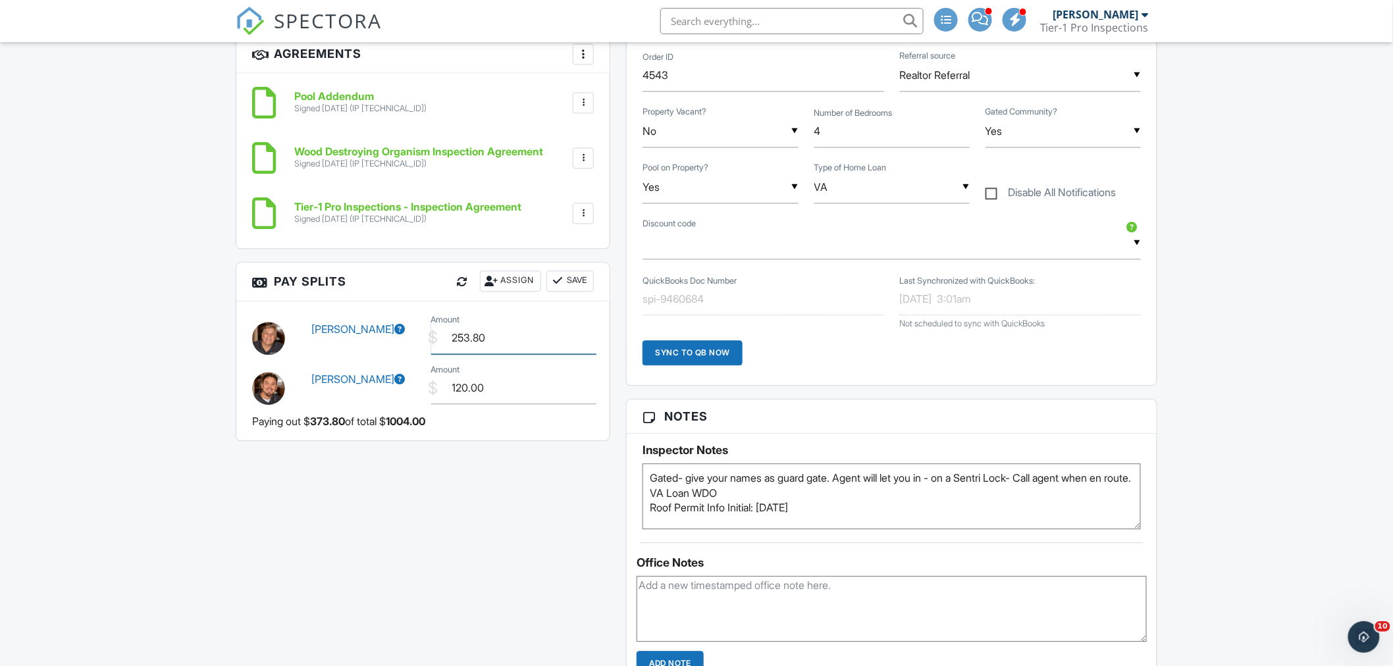
drag, startPoint x: 510, startPoint y: 343, endPoint x: 312, endPoint y: 360, distance: 198.8
click at [312, 360] on div "Mike Thomas $ Amount 253.80" at bounding box center [422, 336] width 357 height 50
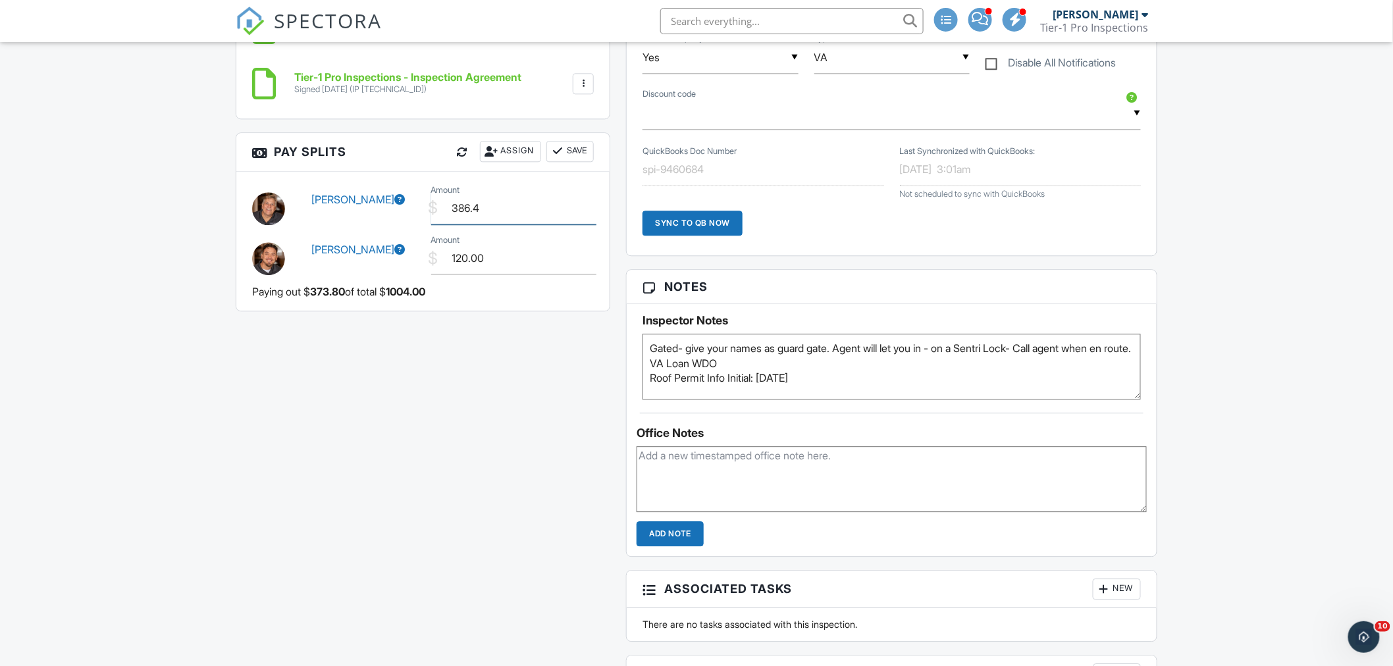
scroll to position [1367, 0]
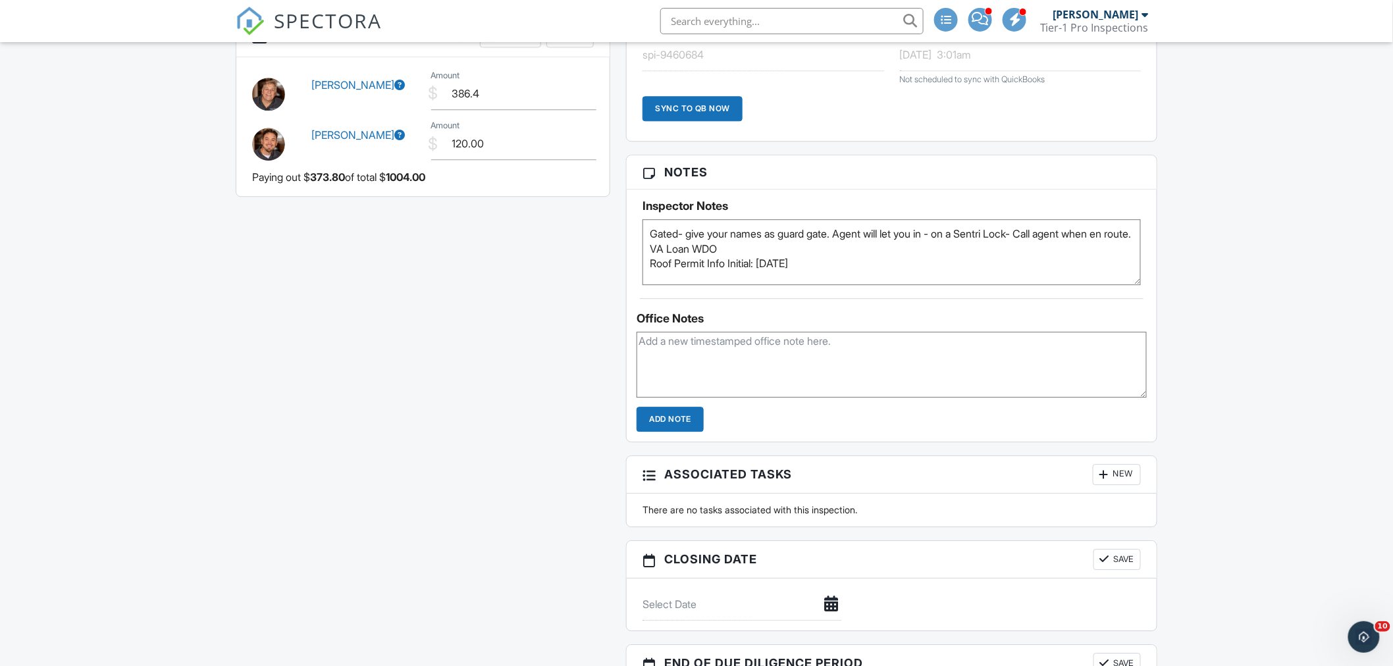
type input "386.40"
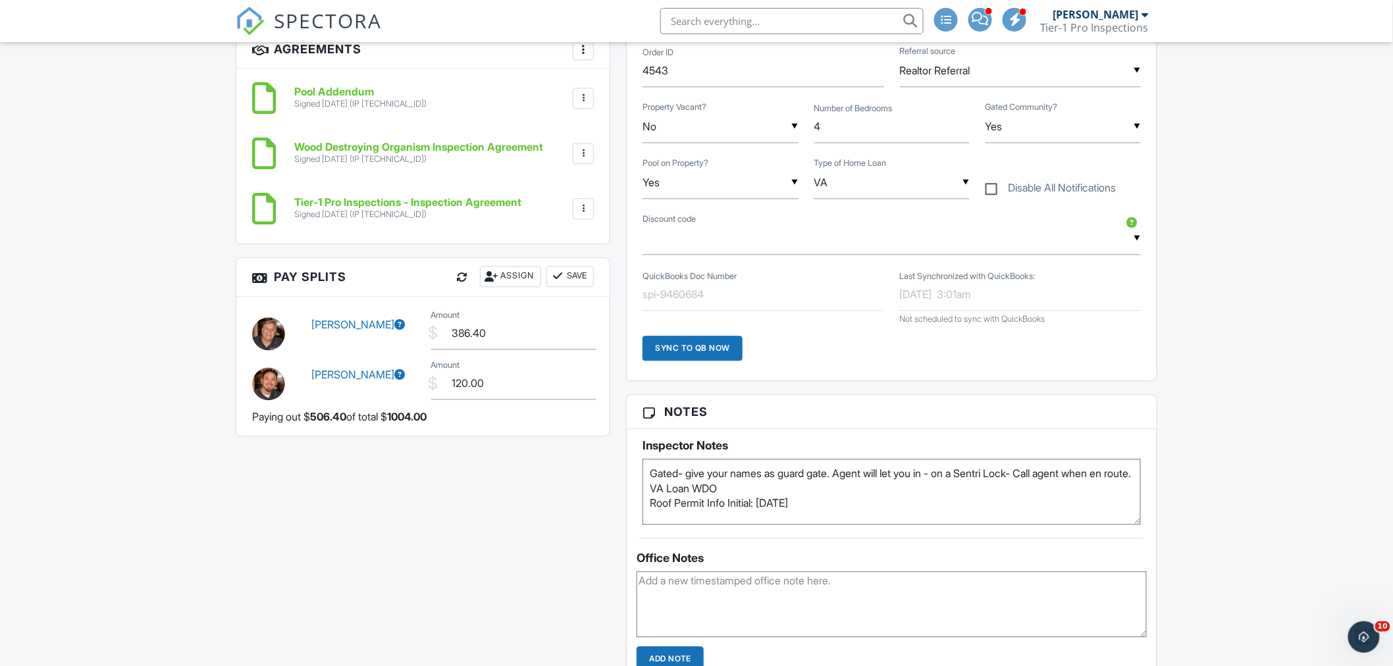
scroll to position [1123, 0]
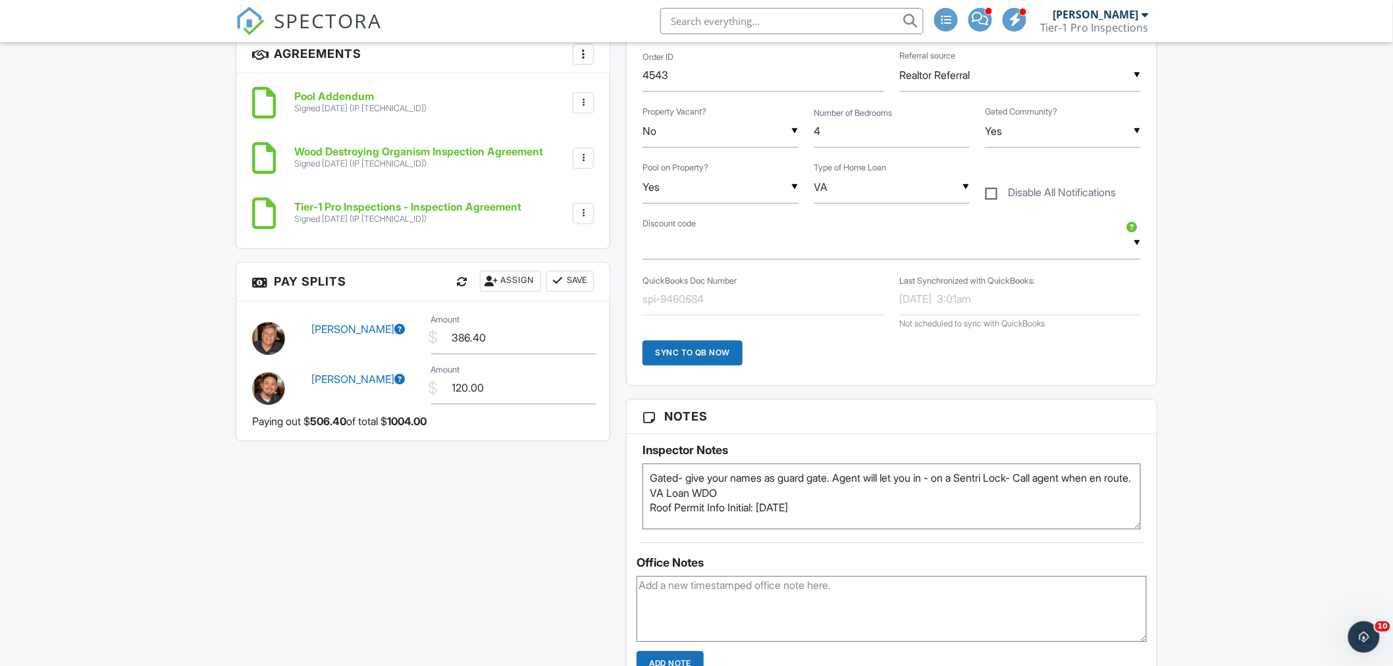
click at [563, 274] on button "Save" at bounding box center [569, 280] width 47 height 21
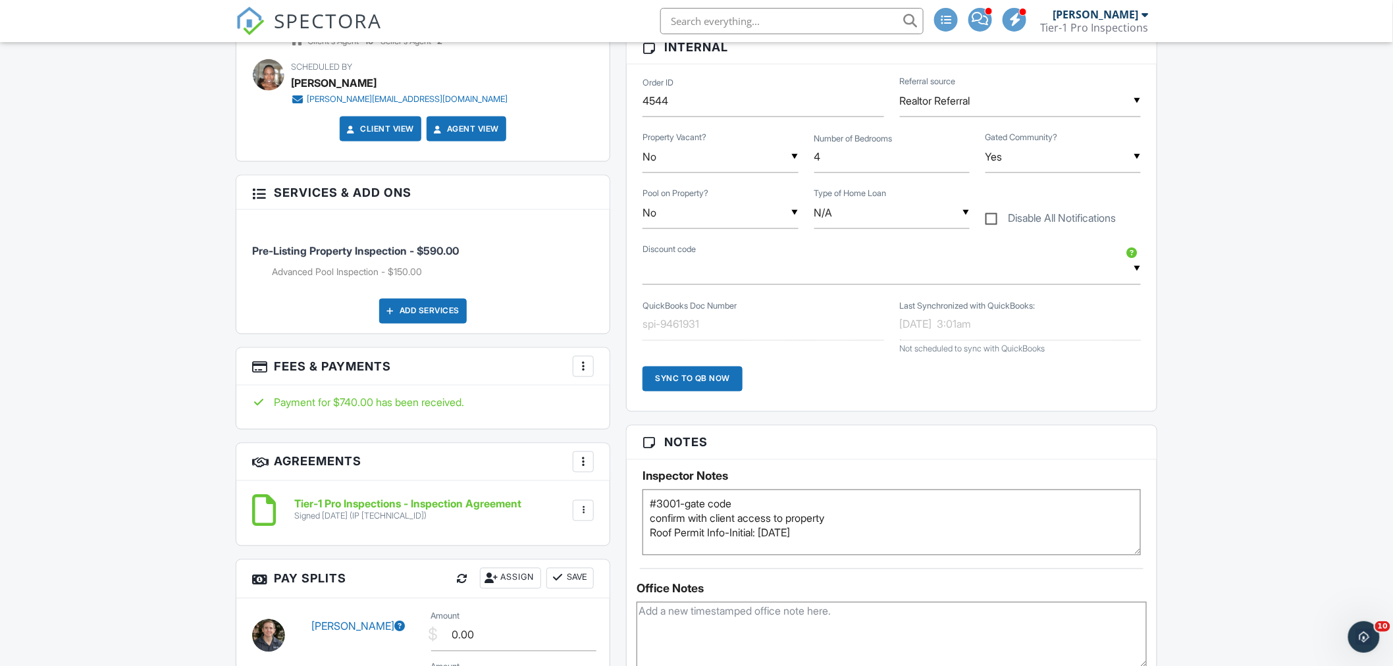
scroll to position [975, 0]
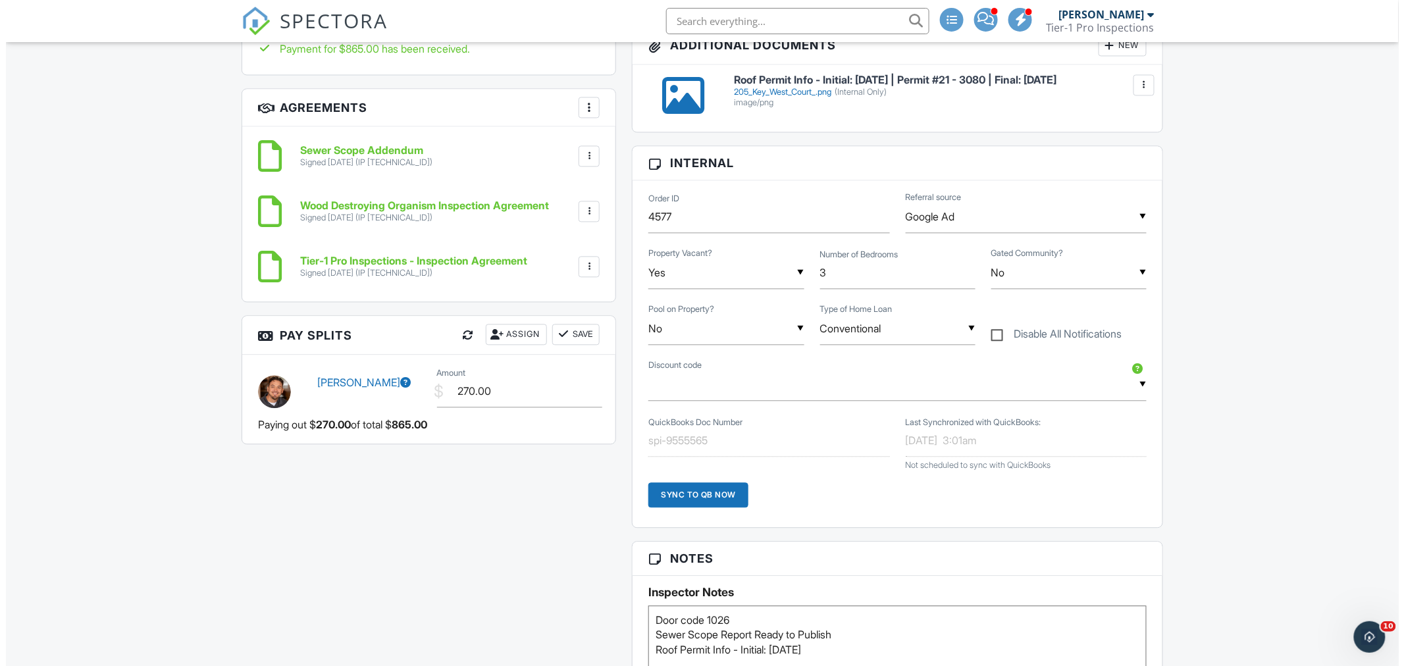
scroll to position [975, 0]
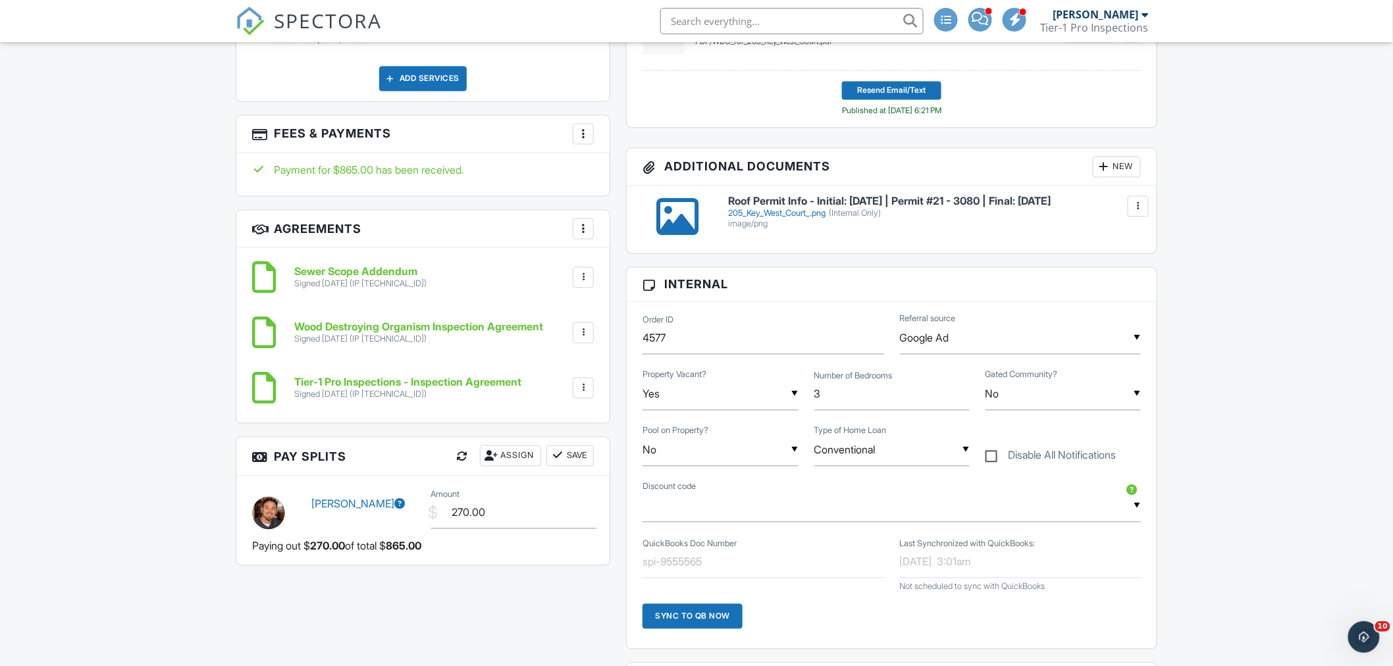
click at [516, 455] on div "Assign" at bounding box center [510, 456] width 61 height 21
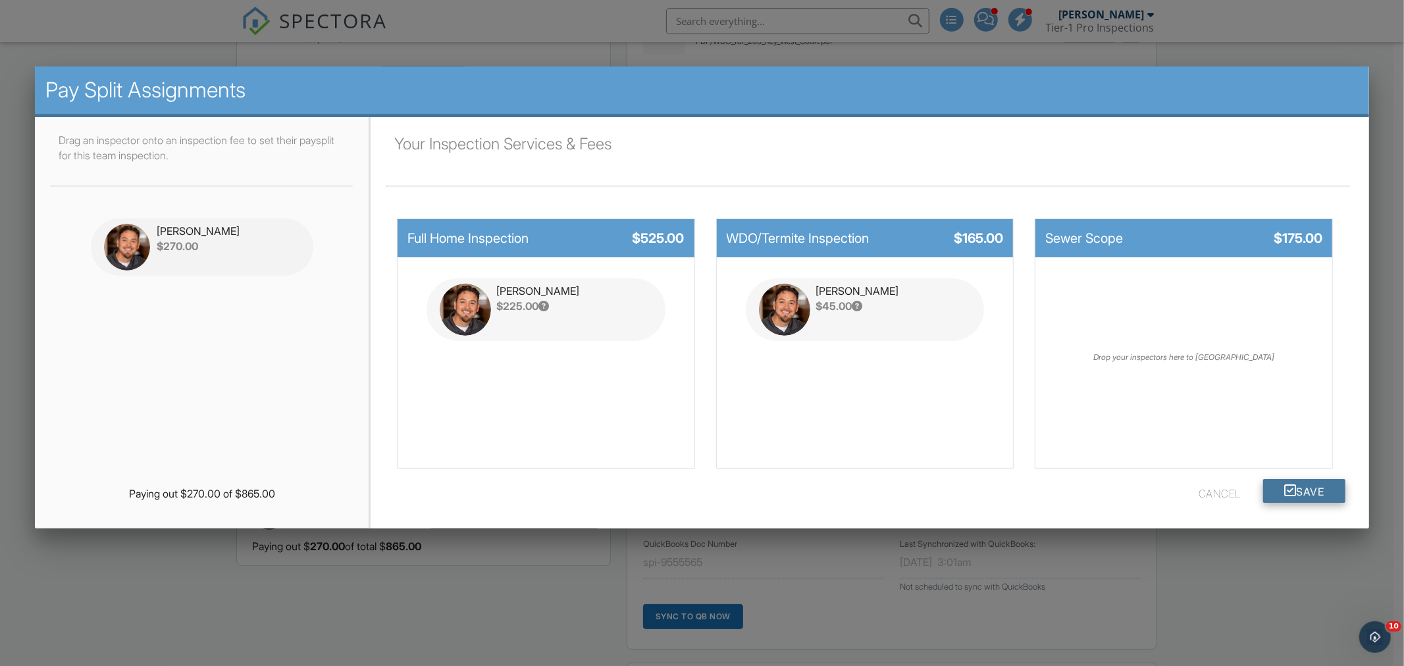
click at [1284, 495] on icon at bounding box center [1290, 491] width 13 height 24
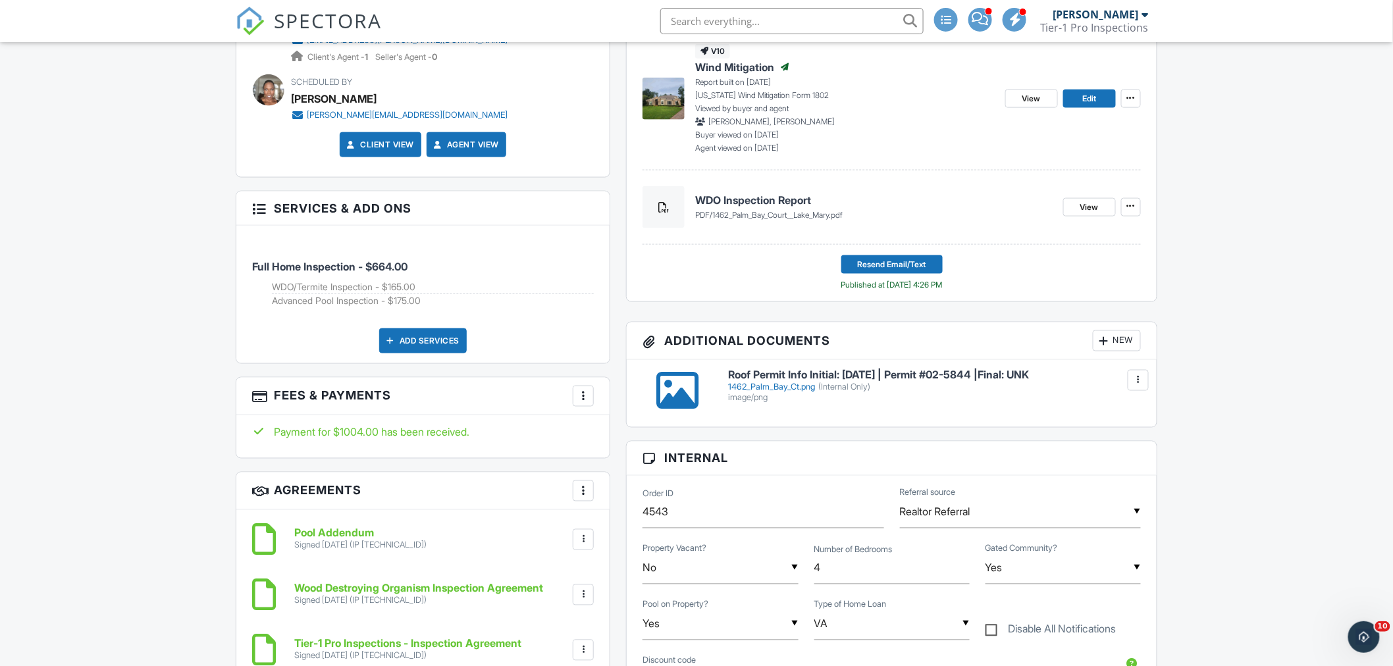
scroll to position [392, 0]
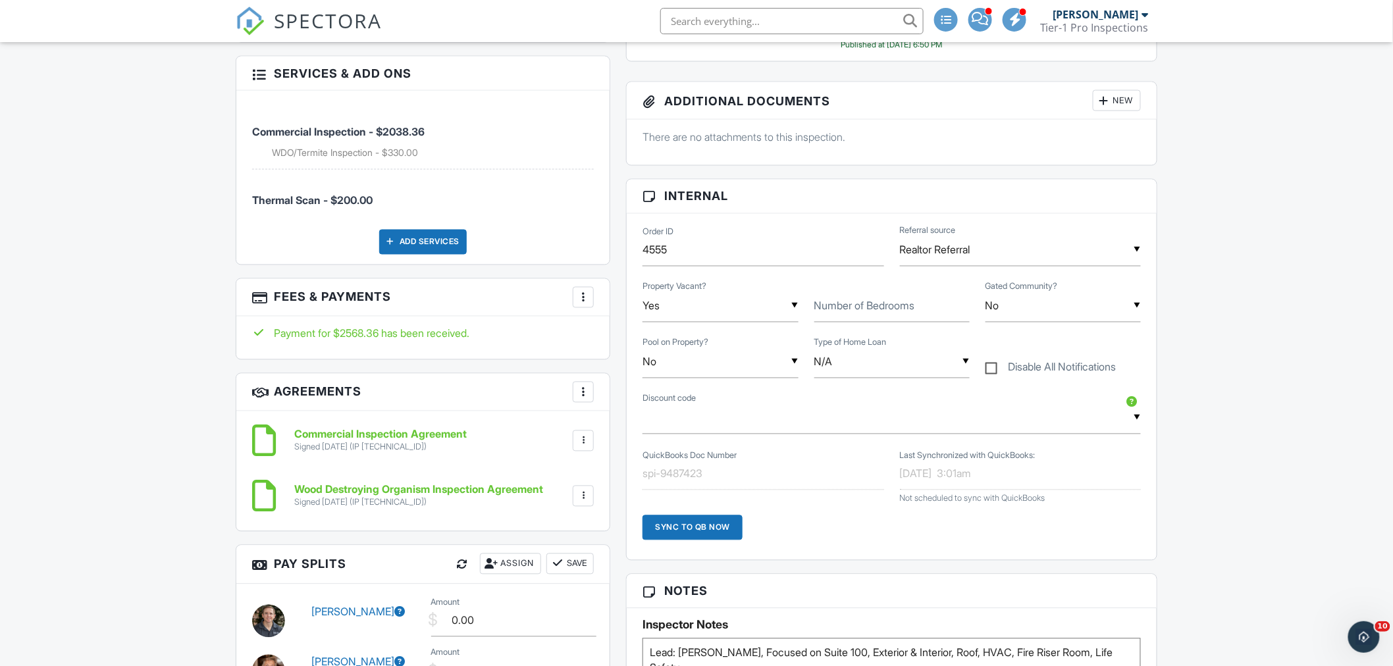
scroll to position [1096, 0]
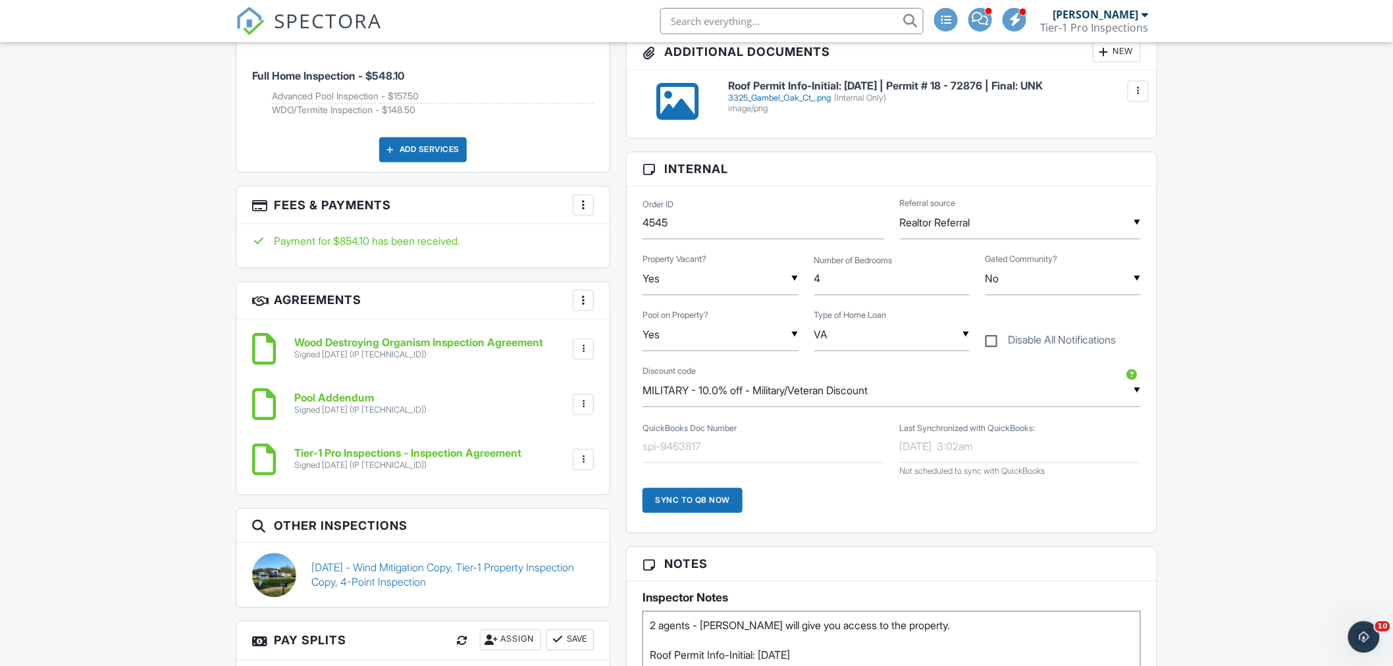
scroll to position [1340, 0]
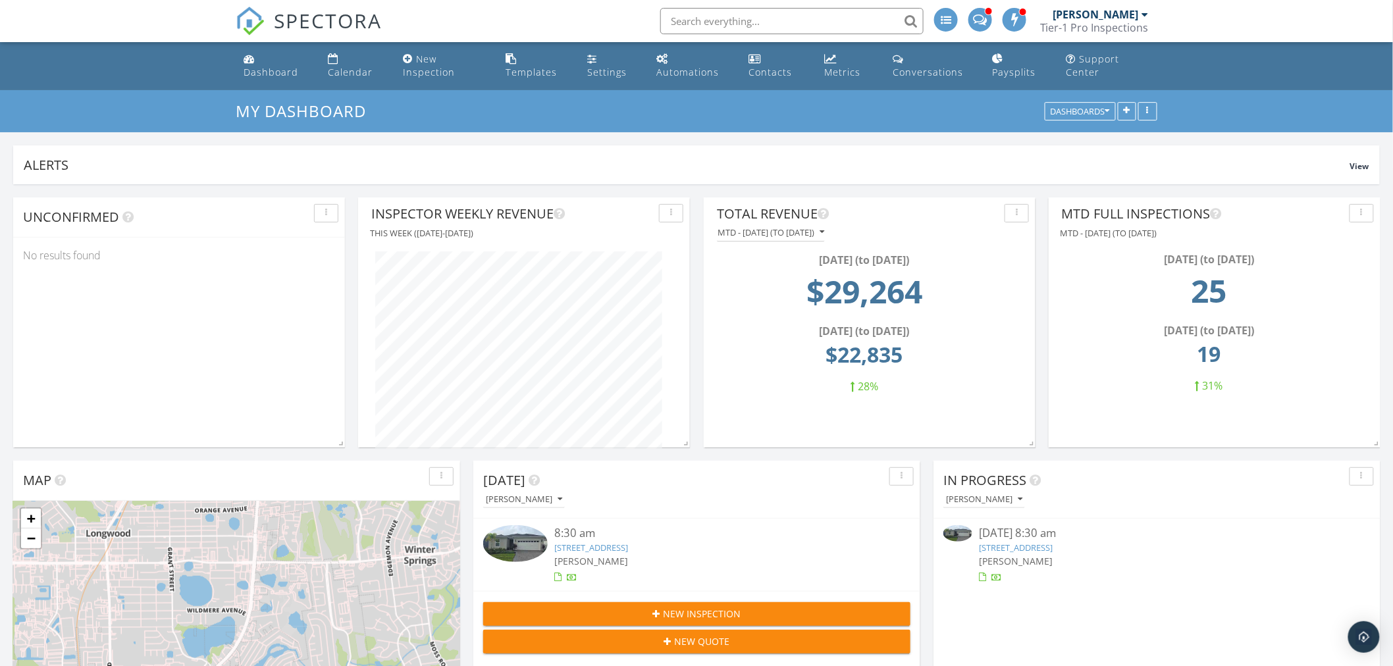
scroll to position [250, 331]
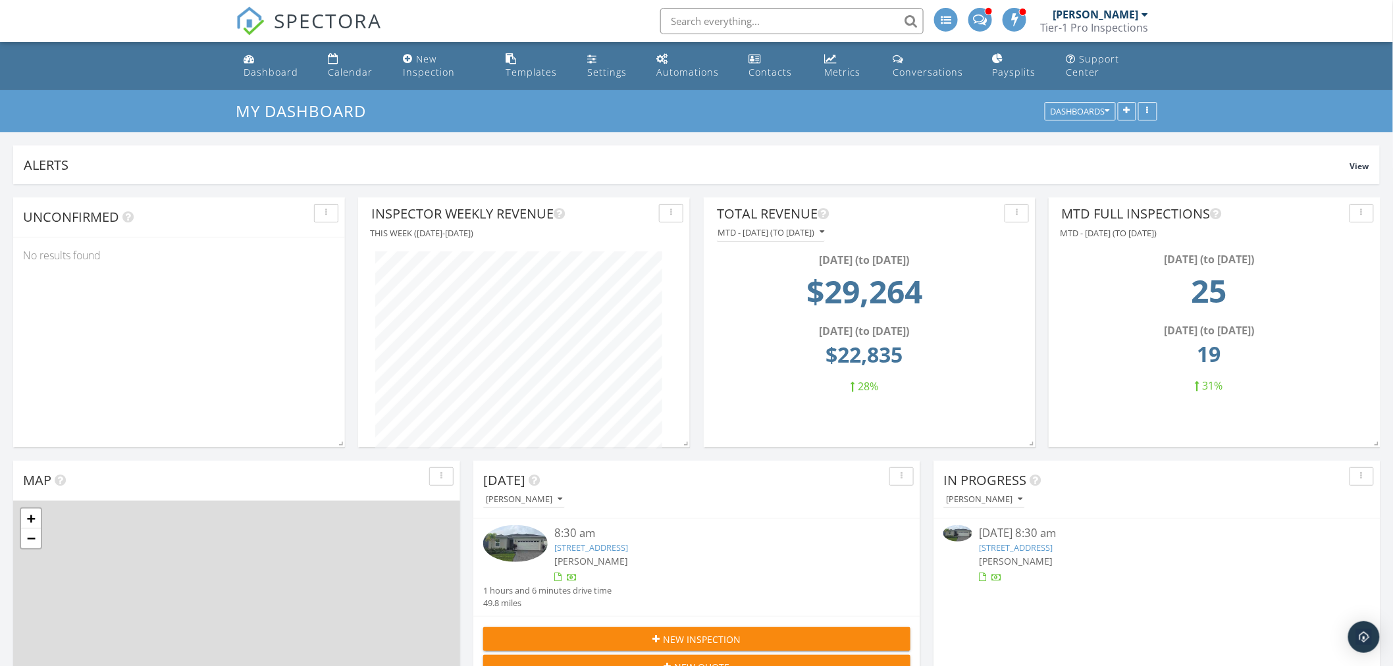
click at [1113, 21] on div "Tier-1 Pro Inspections" at bounding box center [1094, 27] width 109 height 13
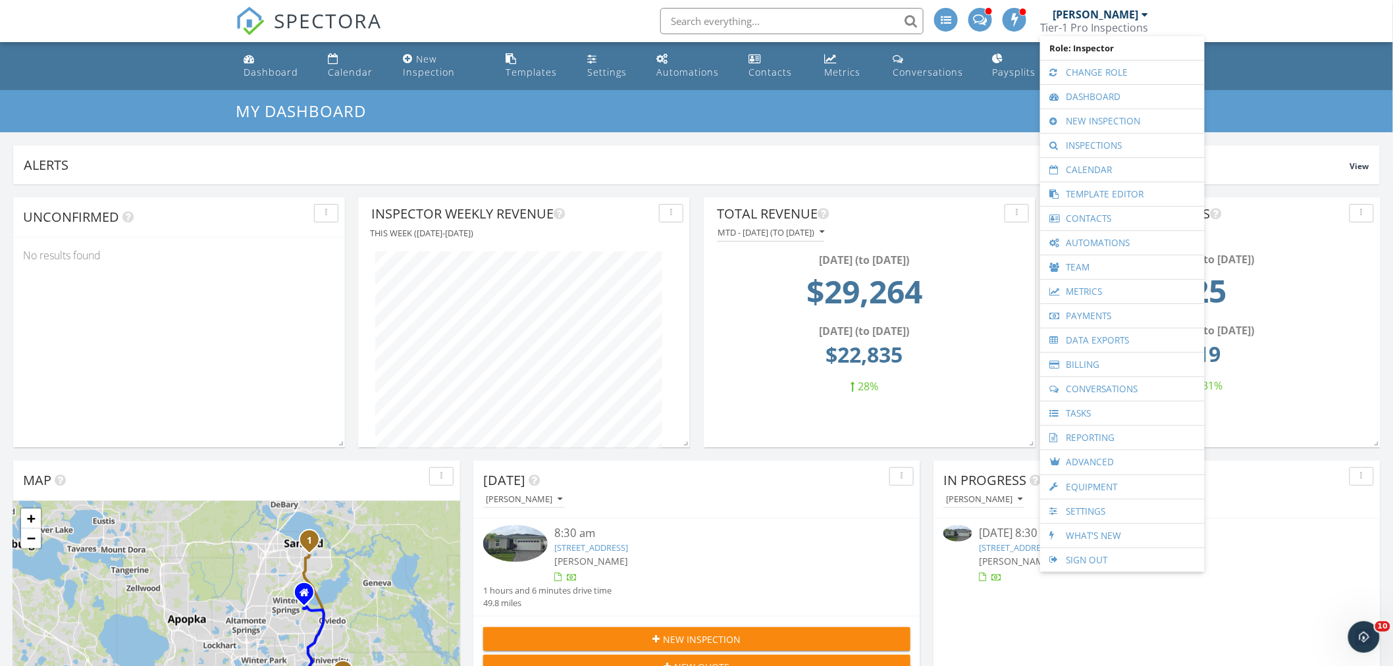
scroll to position [0, 0]
click at [1082, 341] on link "Data Exports" at bounding box center [1121, 340] width 151 height 24
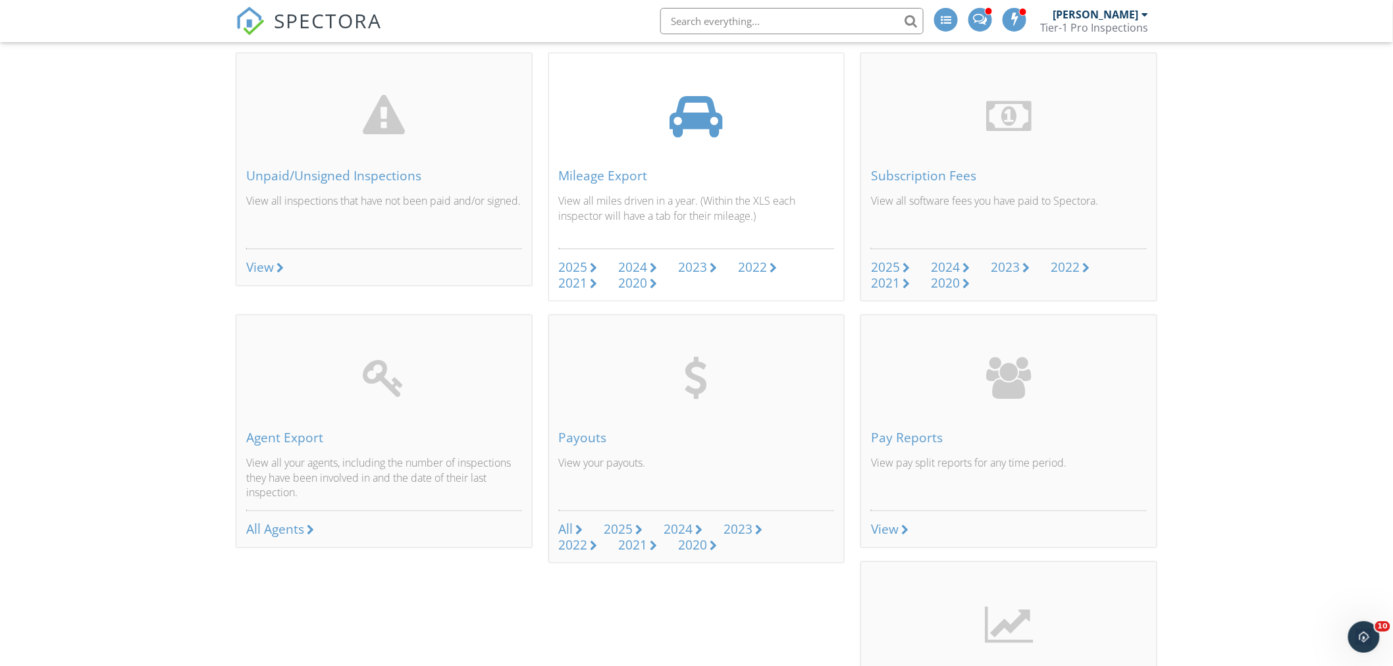
click at [579, 263] on div "2025" at bounding box center [573, 267] width 29 height 18
